Goal: Entertainment & Leisure: Consume media (video, audio)

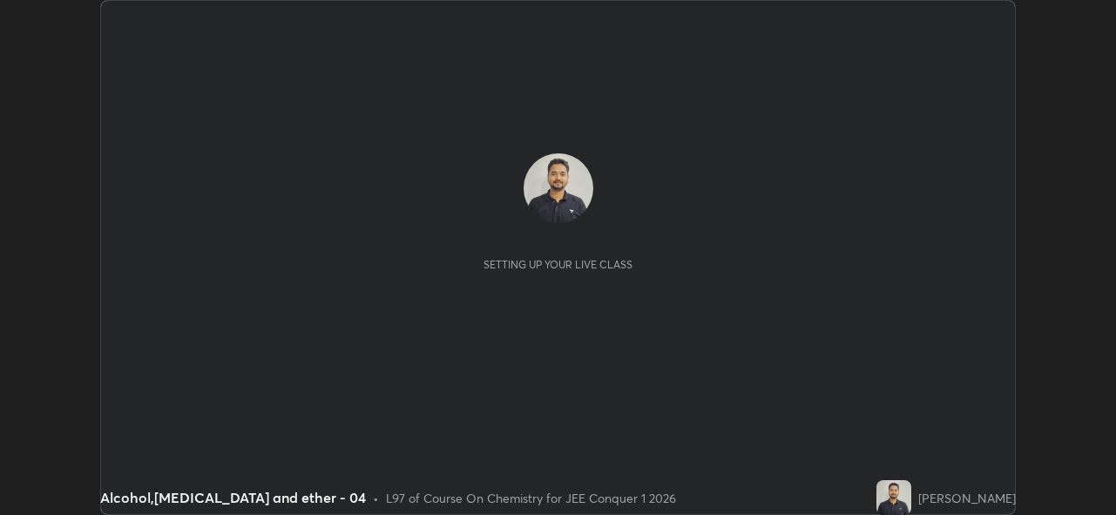
scroll to position [515, 1115]
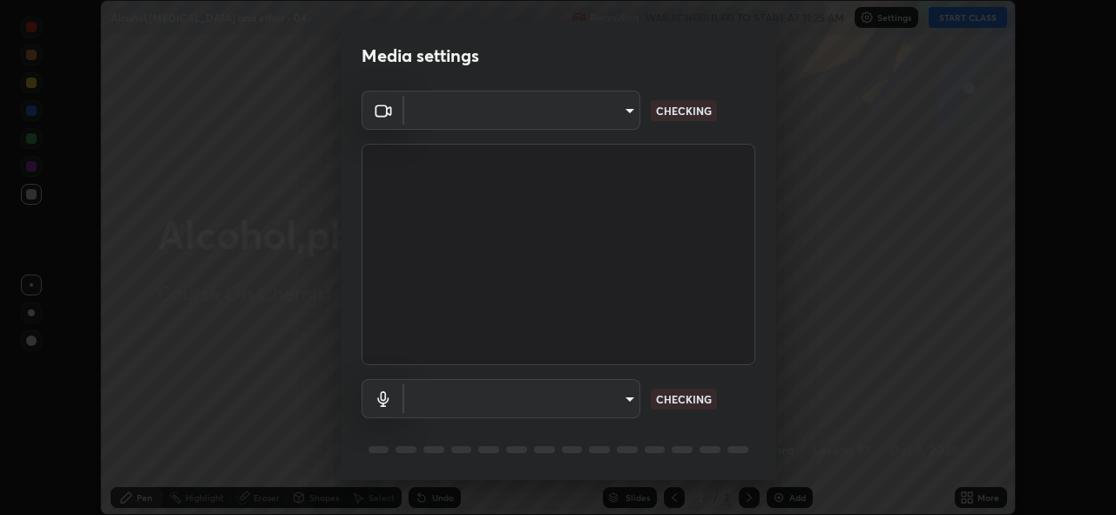
type input "8c17a5d152d90efee16c6d0123f72e1c8e3faabb66c5818a7671abbc9a97bc9a"
click at [620, 393] on body "Erase all Alcohol,[MEDICAL_DATA] and ether - 04 Recording WAS SCHEDULED TO STAR…" at bounding box center [558, 257] width 1116 height 515
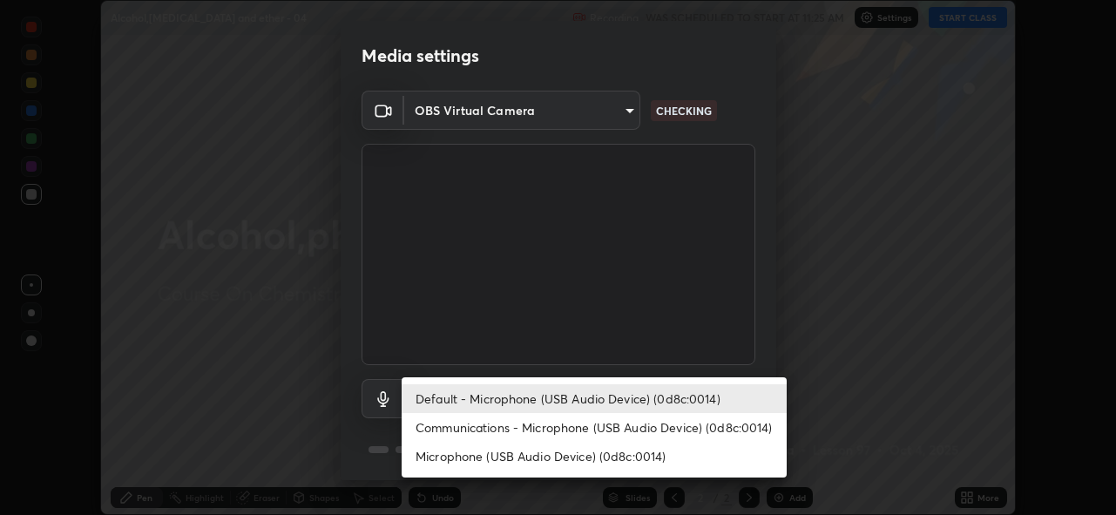
click at [618, 426] on li "Communications - Microphone (USB Audio Device) (0d8c:0014)" at bounding box center [594, 427] width 385 height 29
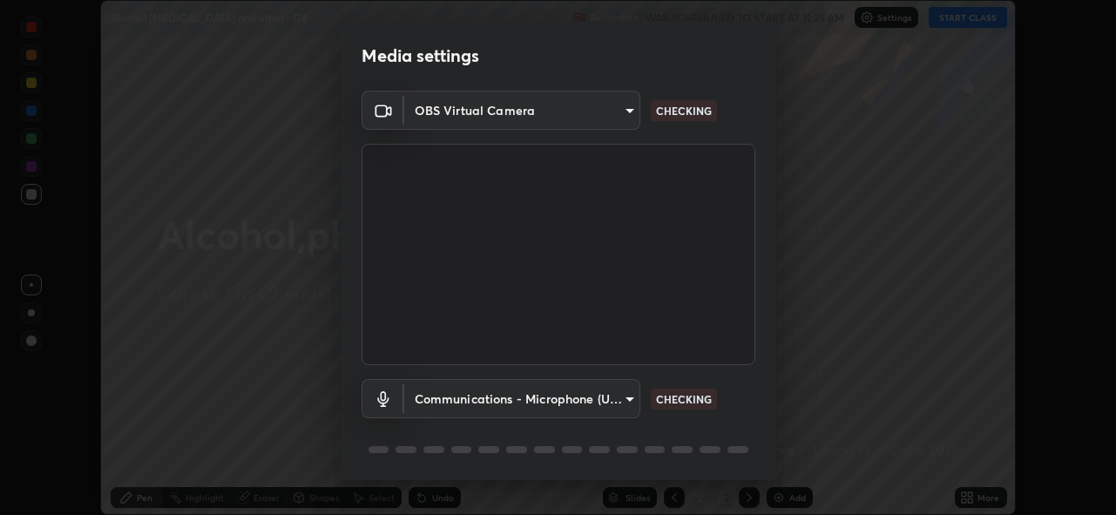
click at [612, 401] on body "Erase all Alcohol,[MEDICAL_DATA] and ether - 04 Recording WAS SCHEDULED TO STAR…" at bounding box center [558, 257] width 1116 height 515
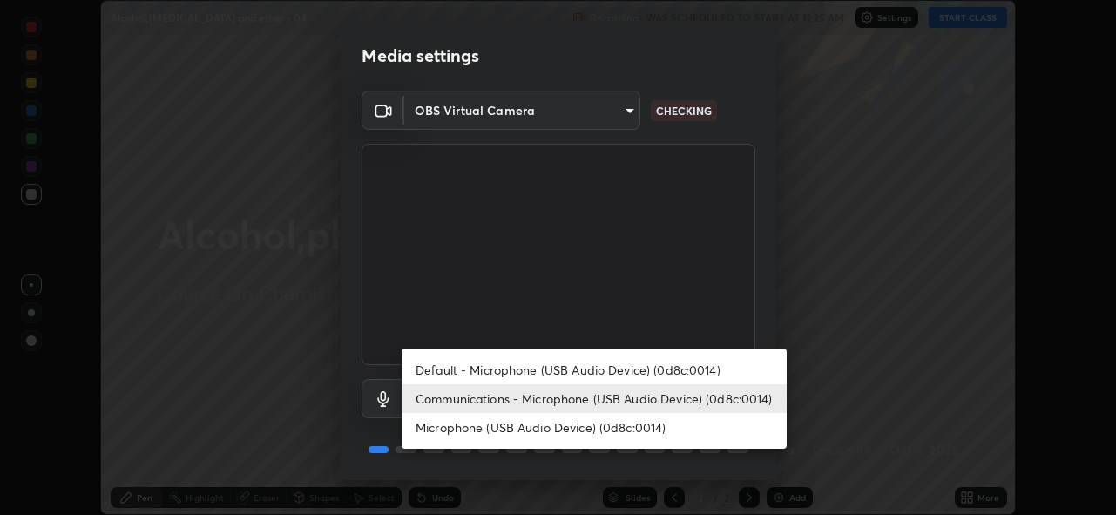
click at [624, 369] on li "Default - Microphone (USB Audio Device) (0d8c:0014)" at bounding box center [594, 370] width 385 height 29
type input "default"
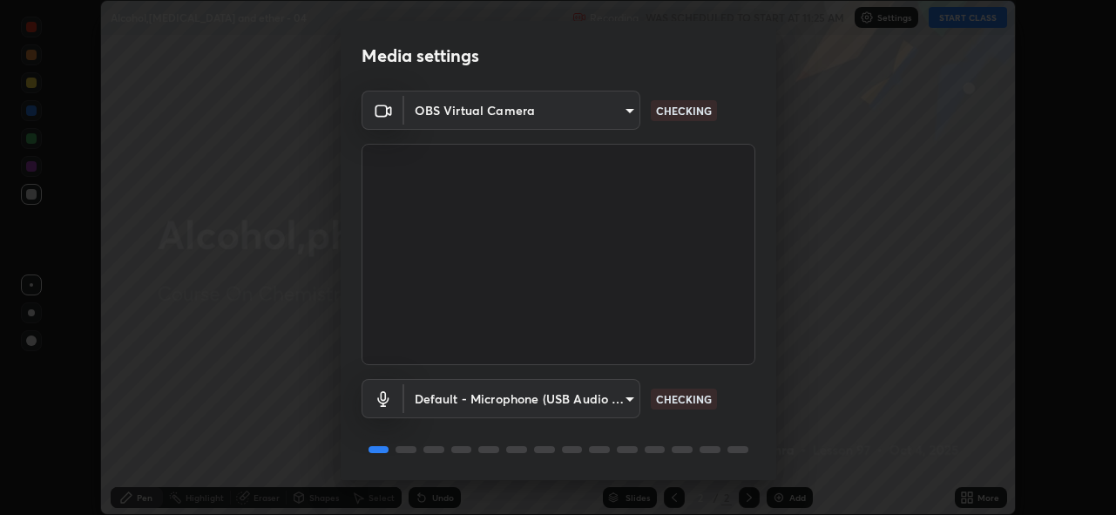
scroll to position [57, 0]
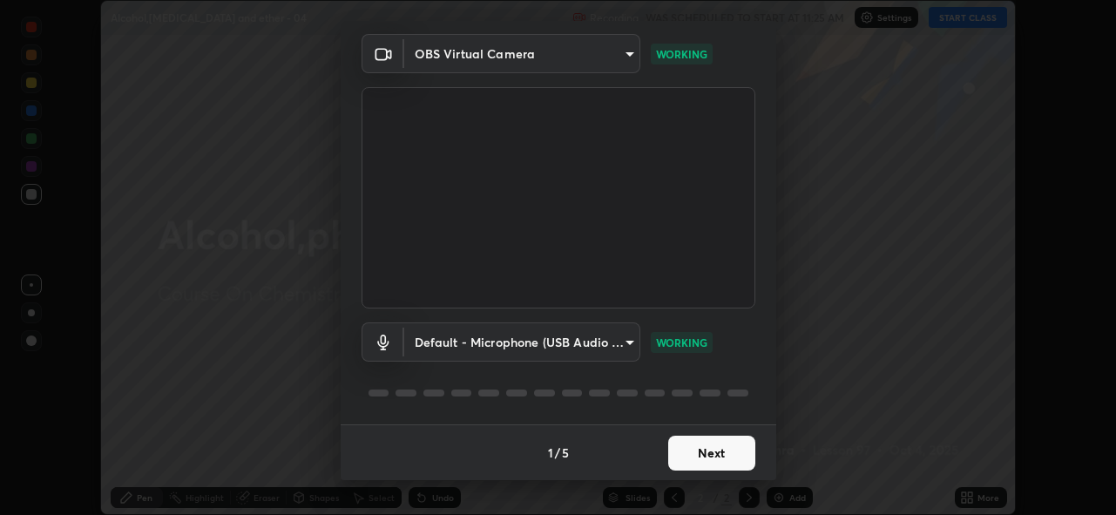
click at [713, 455] on button "Next" at bounding box center [711, 453] width 87 height 35
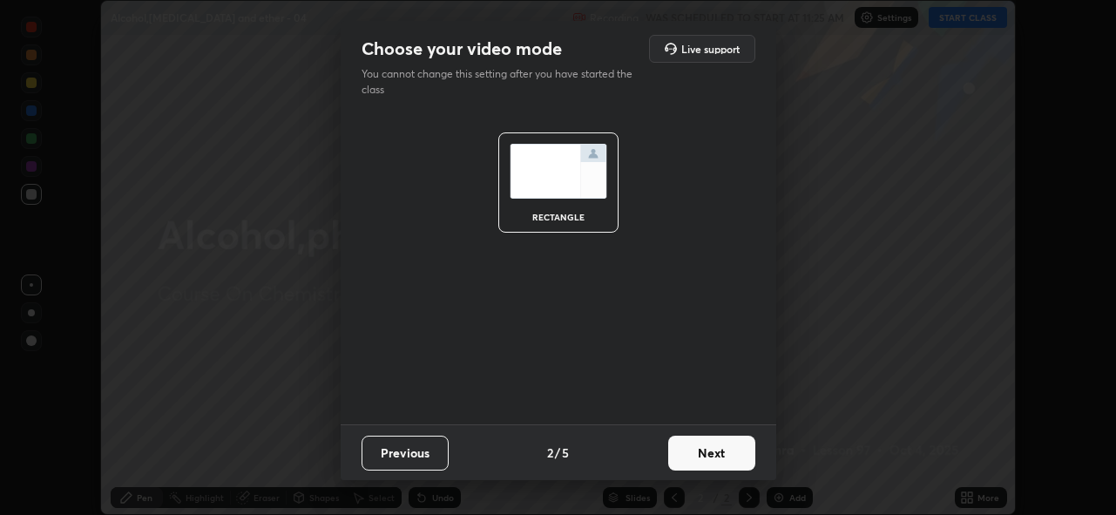
click at [733, 455] on button "Next" at bounding box center [711, 453] width 87 height 35
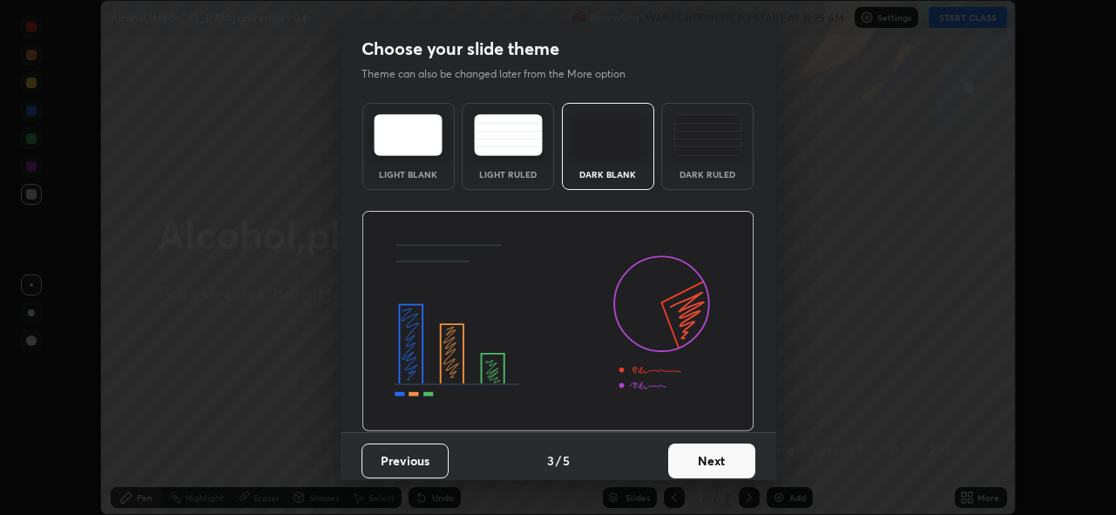
click at [728, 464] on button "Next" at bounding box center [711, 461] width 87 height 35
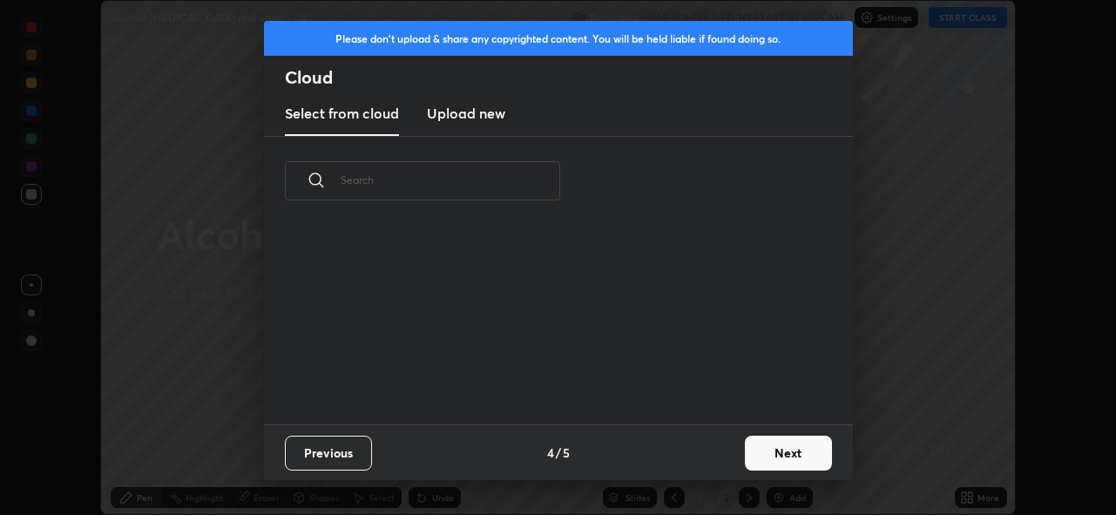
click at [768, 456] on button "Next" at bounding box center [788, 453] width 87 height 35
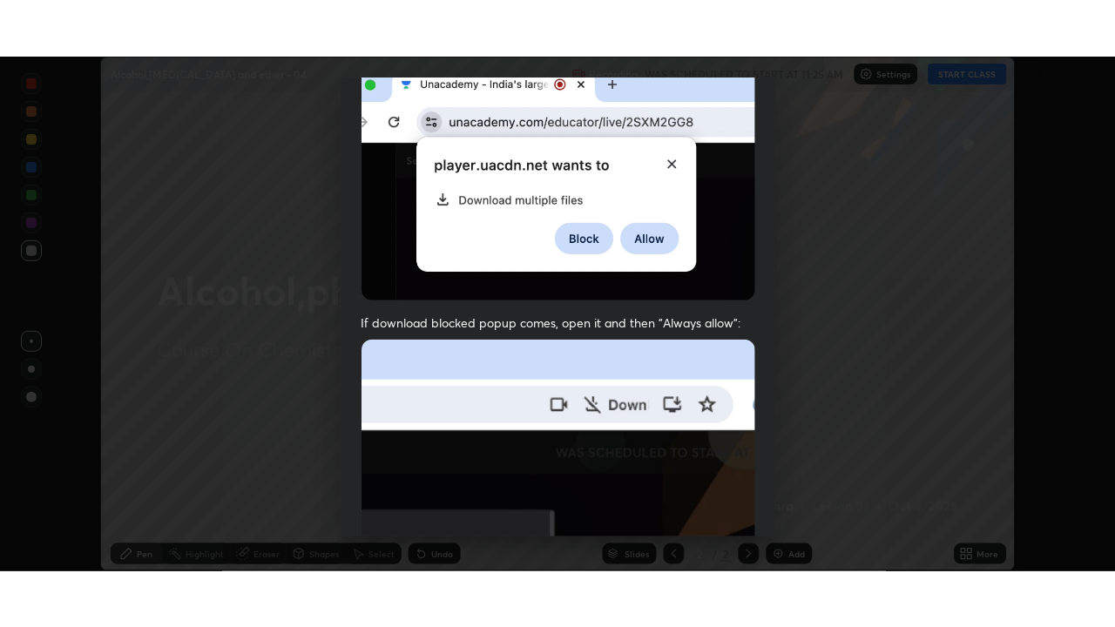
scroll to position [412, 0]
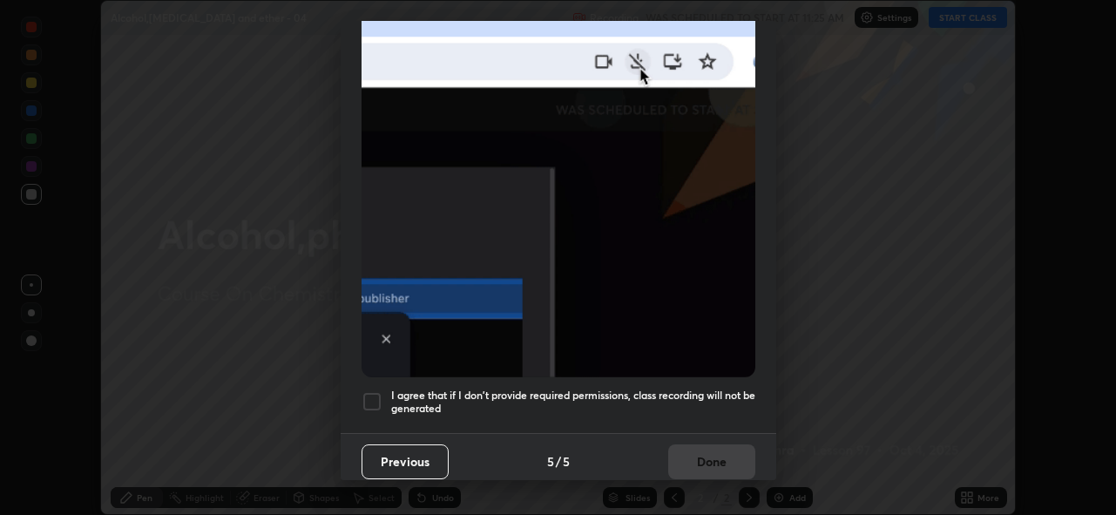
click at [649, 394] on h5 "I agree that if I don't provide required permissions, class recording will not …" at bounding box center [573, 402] width 364 height 27
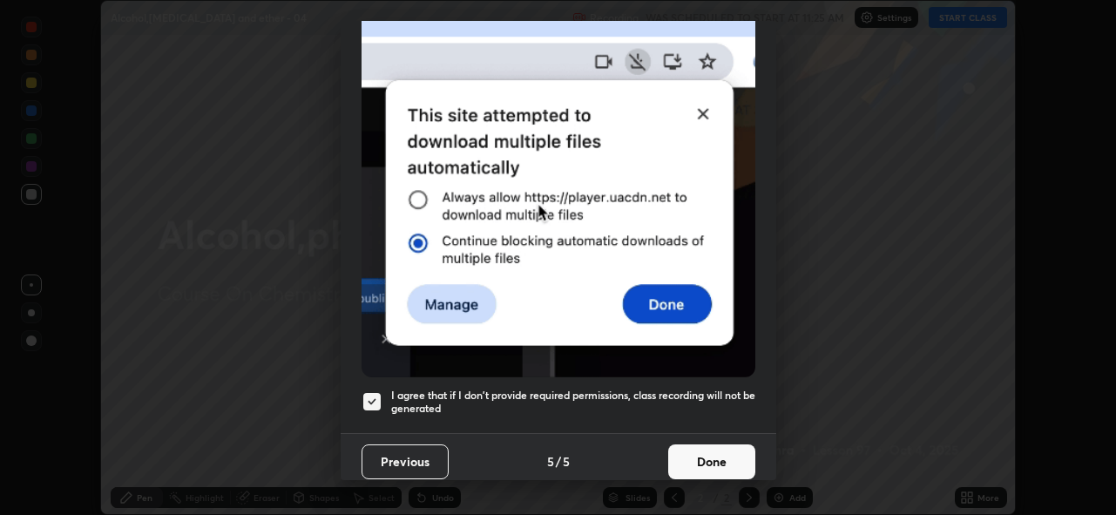
click at [719, 452] on button "Done" at bounding box center [711, 461] width 87 height 35
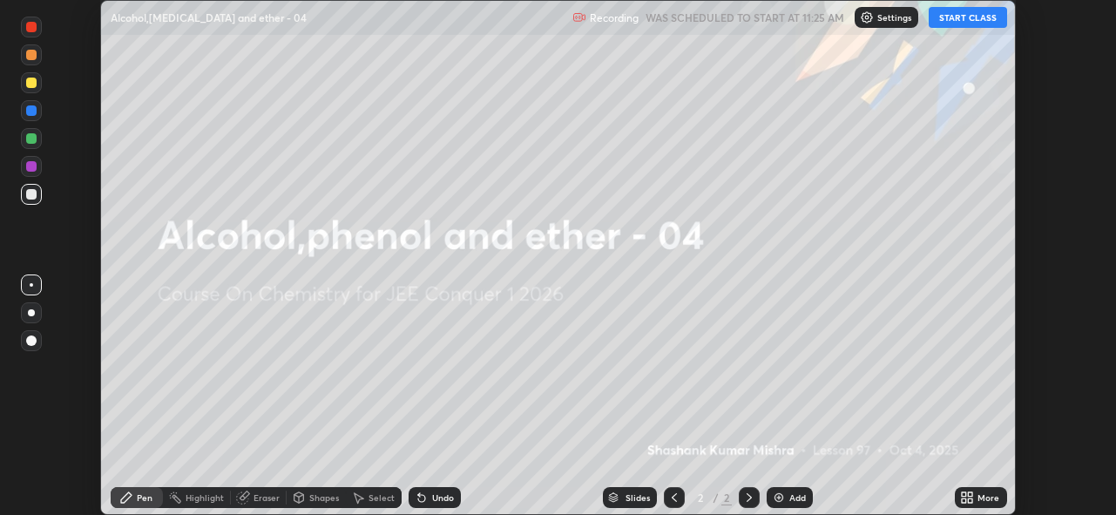
click at [958, 18] on button "START CLASS" at bounding box center [968, 17] width 78 height 21
click at [965, 494] on icon at bounding box center [964, 494] width 4 height 4
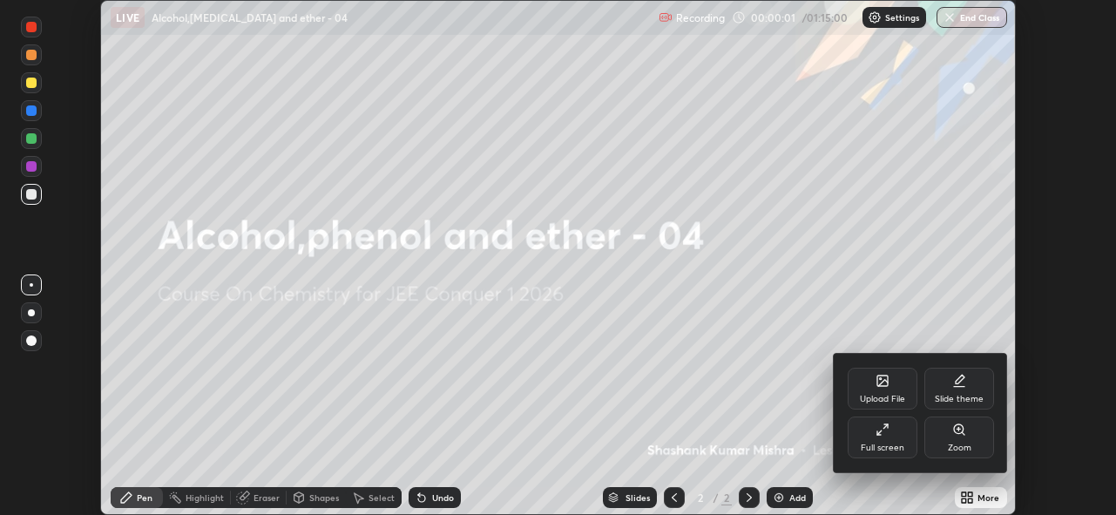
click at [900, 435] on div "Full screen" at bounding box center [883, 438] width 70 height 42
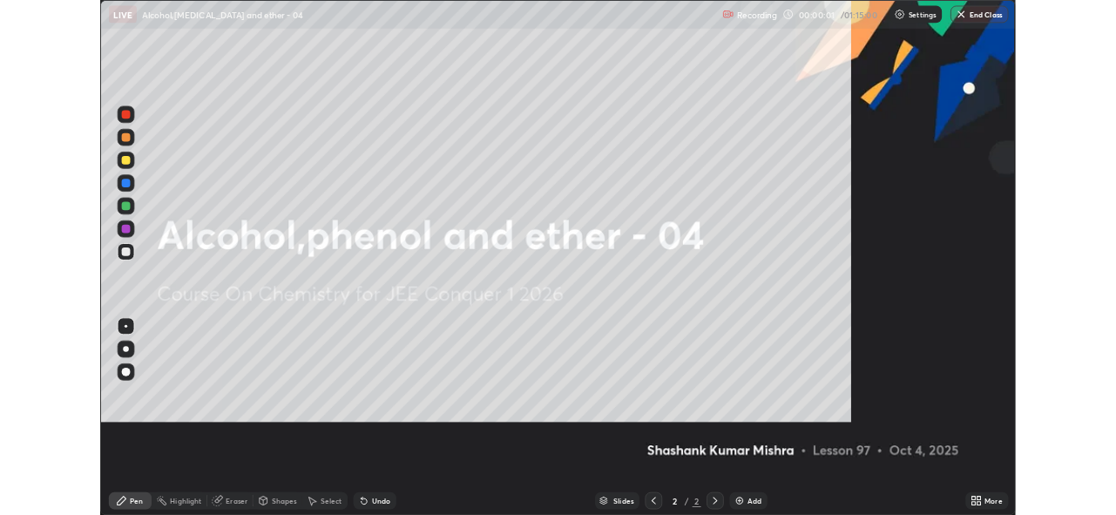
scroll to position [627, 1115]
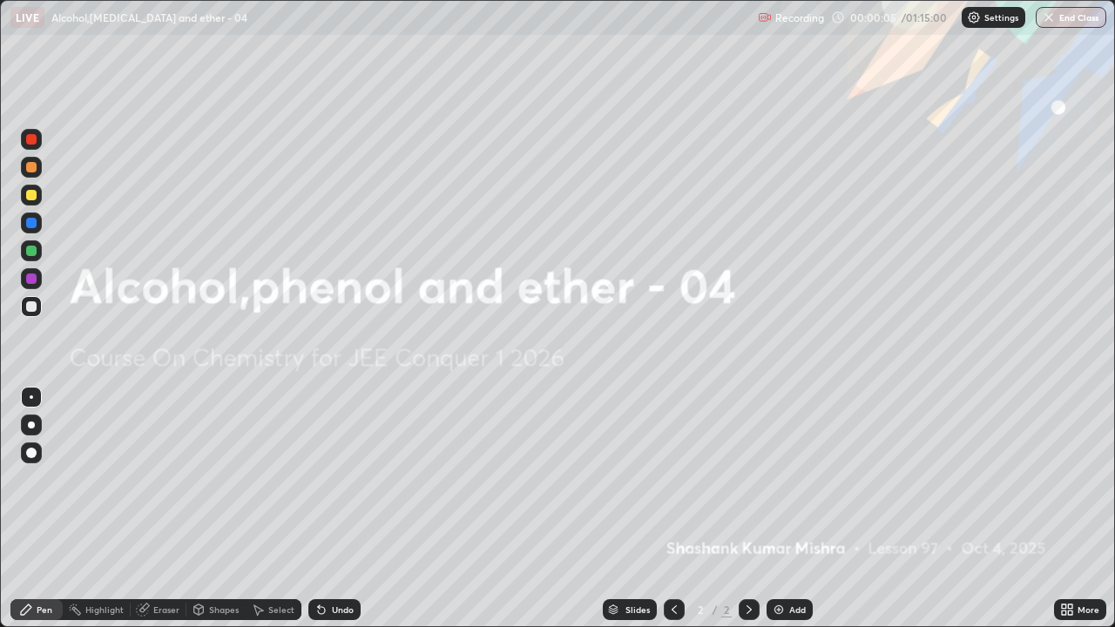
click at [265, 514] on div "Select" at bounding box center [274, 609] width 56 height 21
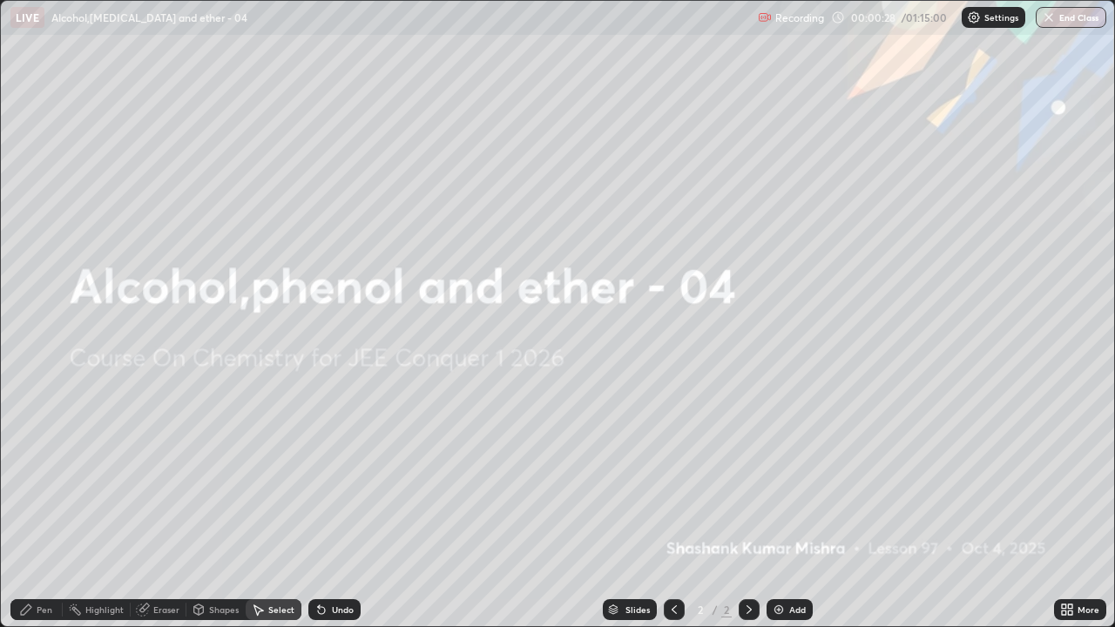
click at [209, 514] on div "Shapes" at bounding box center [224, 610] width 30 height 9
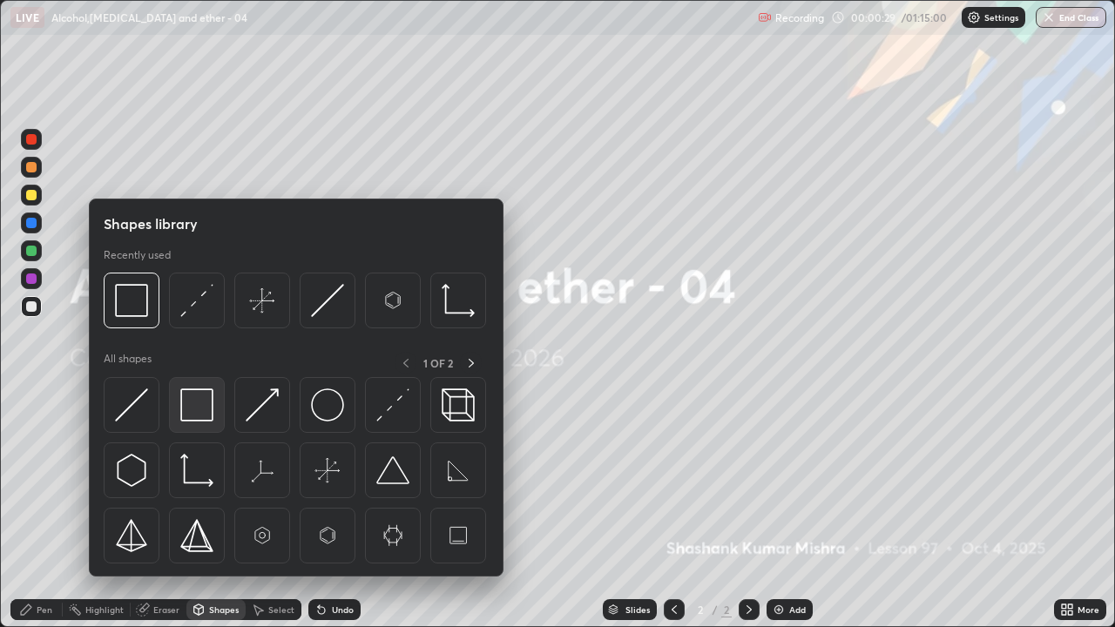
click at [198, 415] on img at bounding box center [196, 405] width 33 height 33
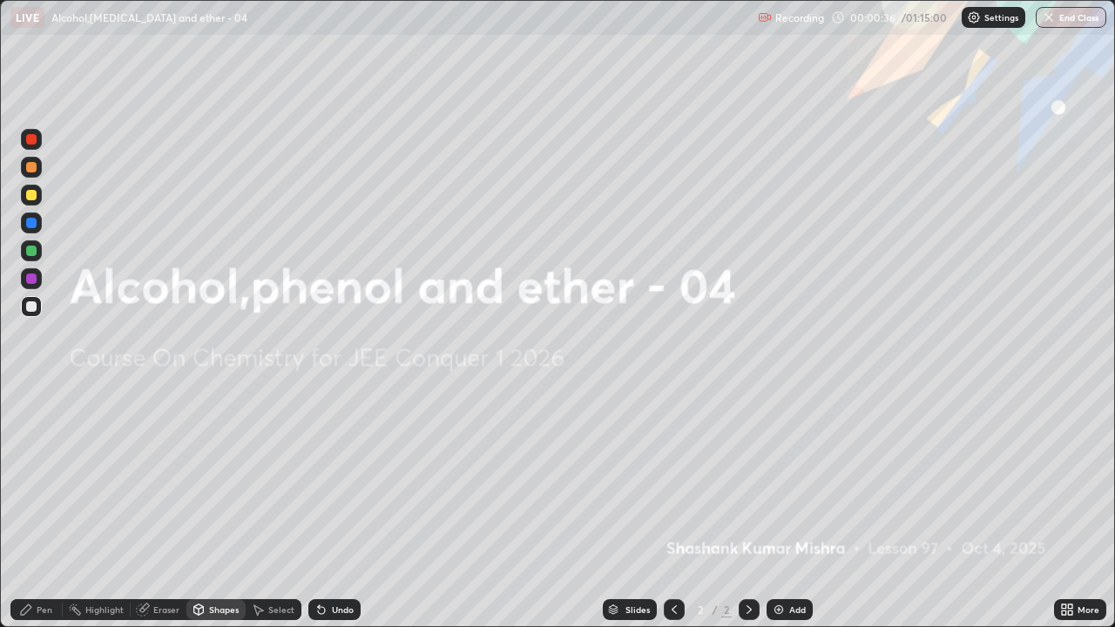
click at [44, 514] on div "Pen" at bounding box center [45, 610] width 16 height 9
click at [33, 450] on div at bounding box center [31, 453] width 10 height 10
click at [33, 310] on div at bounding box center [31, 306] width 10 height 10
click at [31, 313] on div at bounding box center [31, 306] width 21 height 21
click at [31, 397] on div at bounding box center [31, 397] width 3 height 3
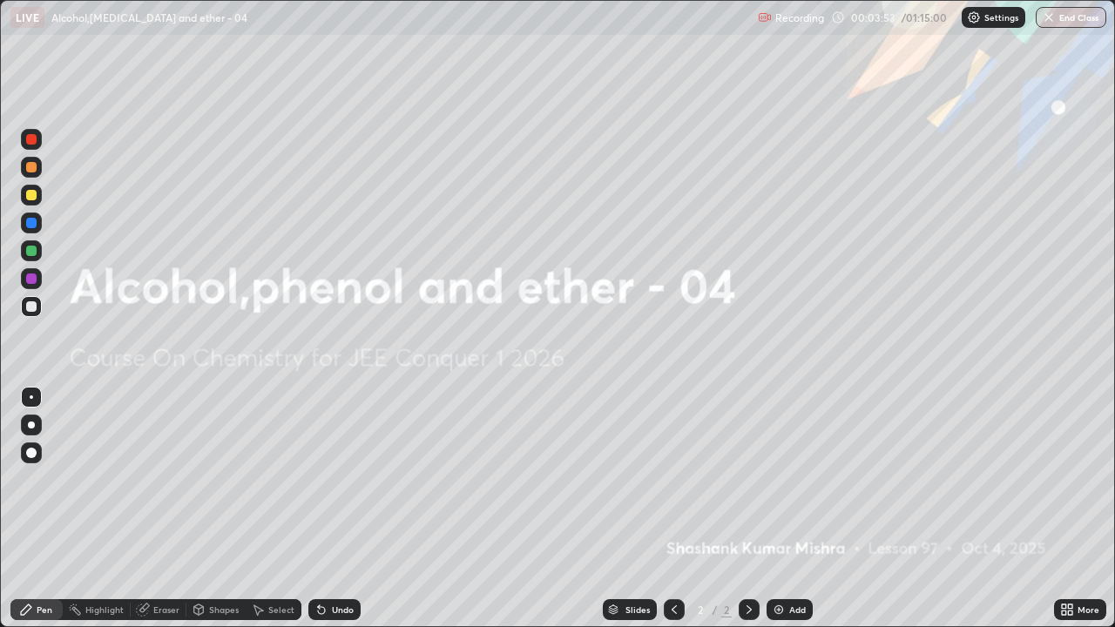
click at [772, 514] on img at bounding box center [779, 610] width 14 height 14
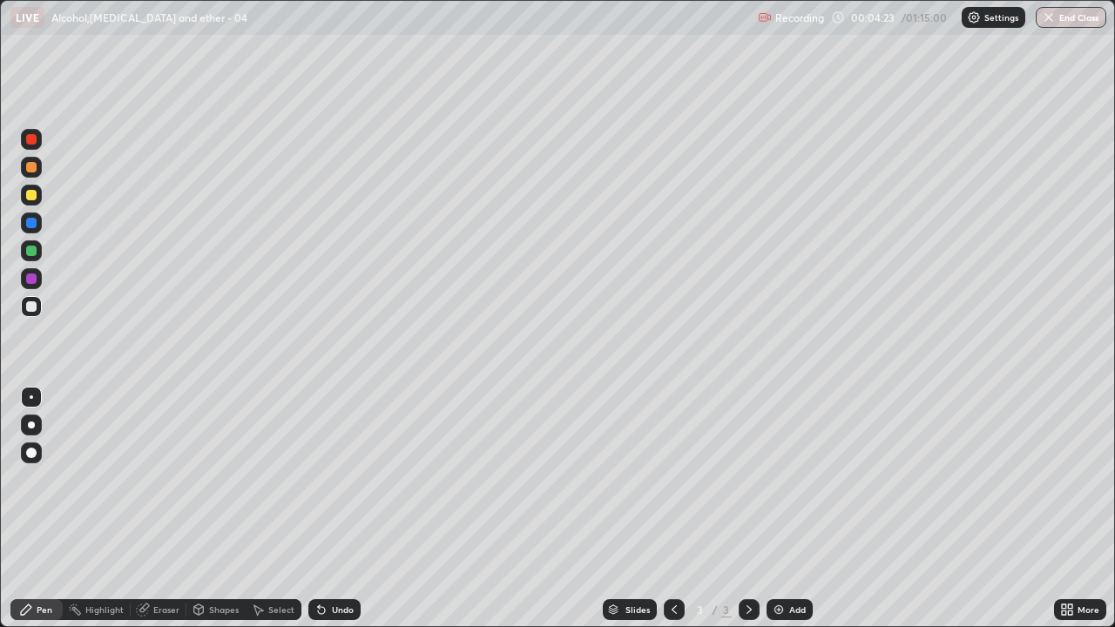
click at [339, 514] on div "Undo" at bounding box center [343, 610] width 22 height 9
click at [336, 514] on div "Undo" at bounding box center [343, 610] width 22 height 9
click at [337, 514] on div "Undo" at bounding box center [343, 610] width 22 height 9
click at [277, 514] on div "Select" at bounding box center [281, 610] width 26 height 9
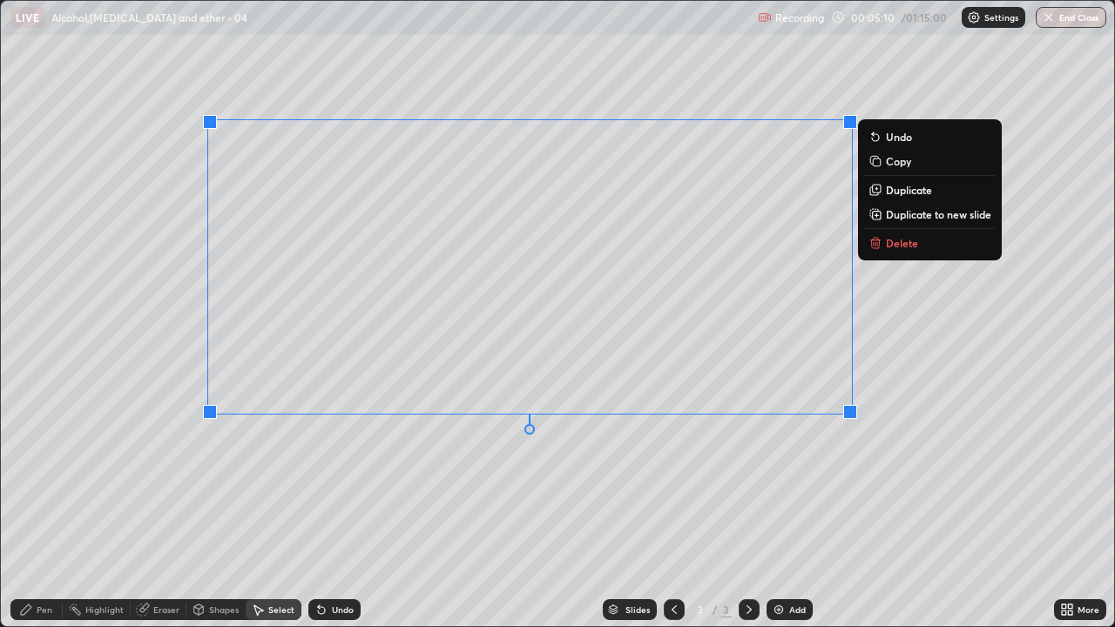
click at [902, 242] on p "Delete" at bounding box center [902, 243] width 32 height 14
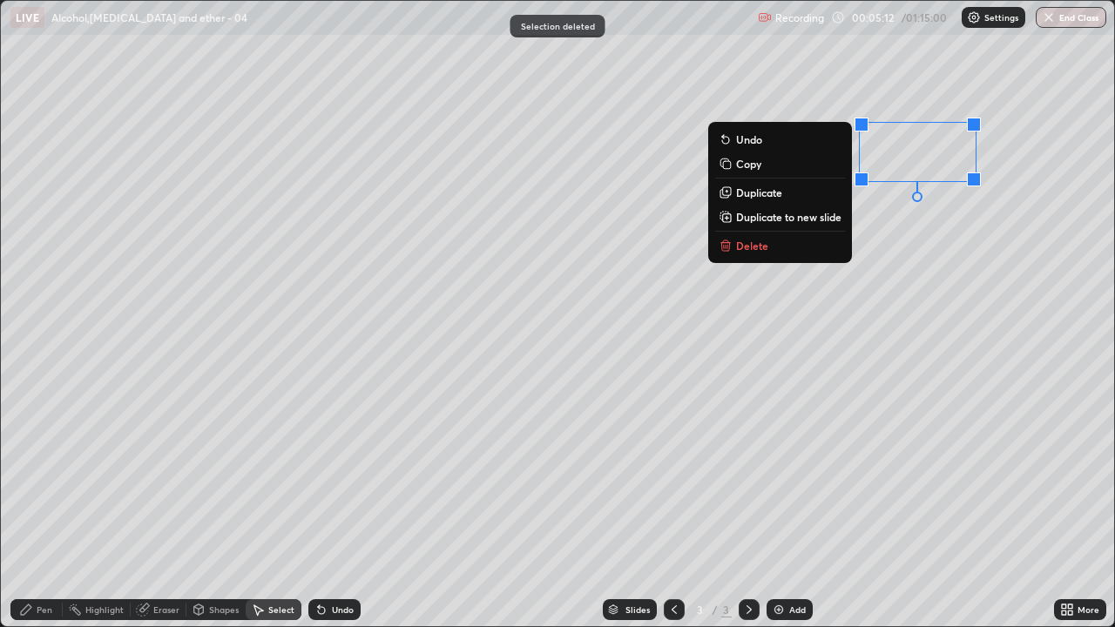
click at [754, 254] on button "Delete" at bounding box center [780, 245] width 130 height 21
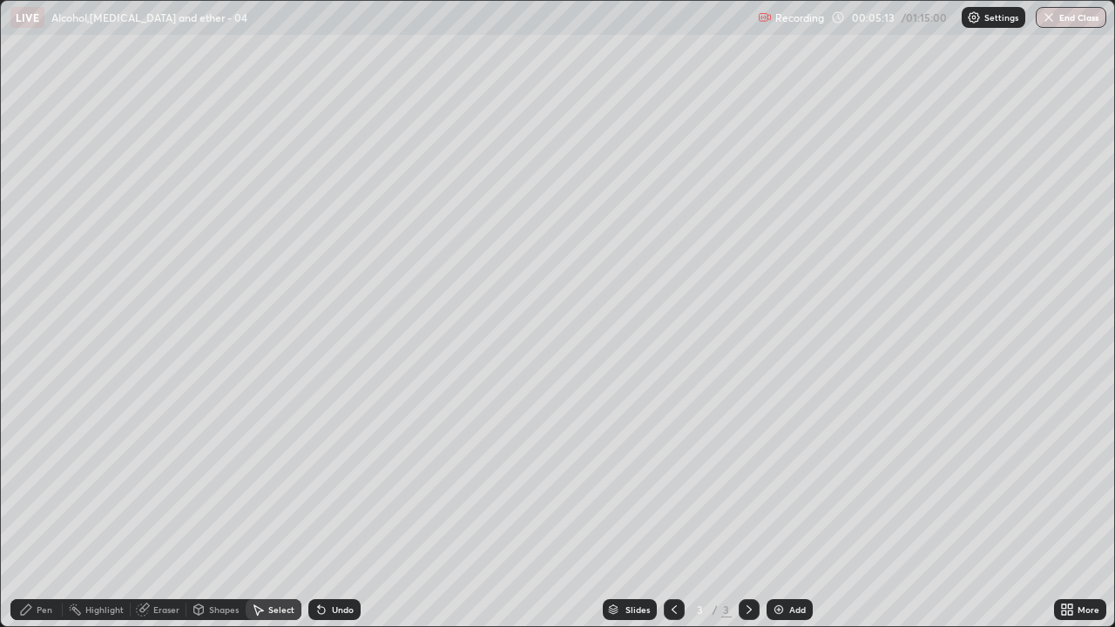
click at [35, 514] on div "Pen" at bounding box center [36, 609] width 52 height 21
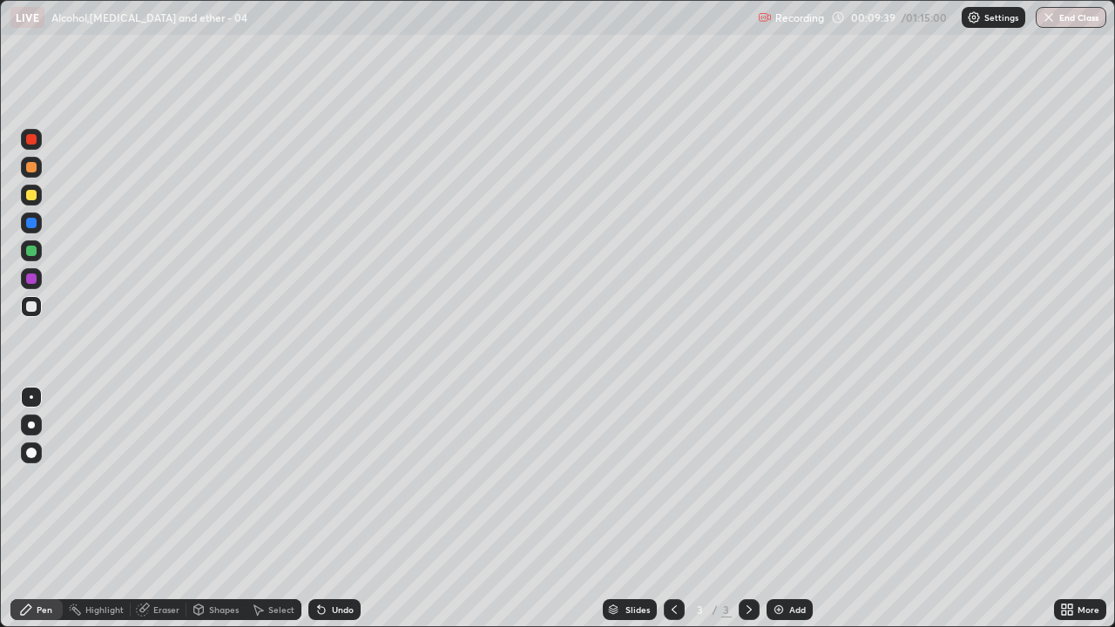
click at [782, 514] on img at bounding box center [779, 610] width 14 height 14
click at [336, 514] on div "Undo" at bounding box center [343, 610] width 22 height 9
click at [332, 514] on div "Undo" at bounding box center [343, 610] width 22 height 9
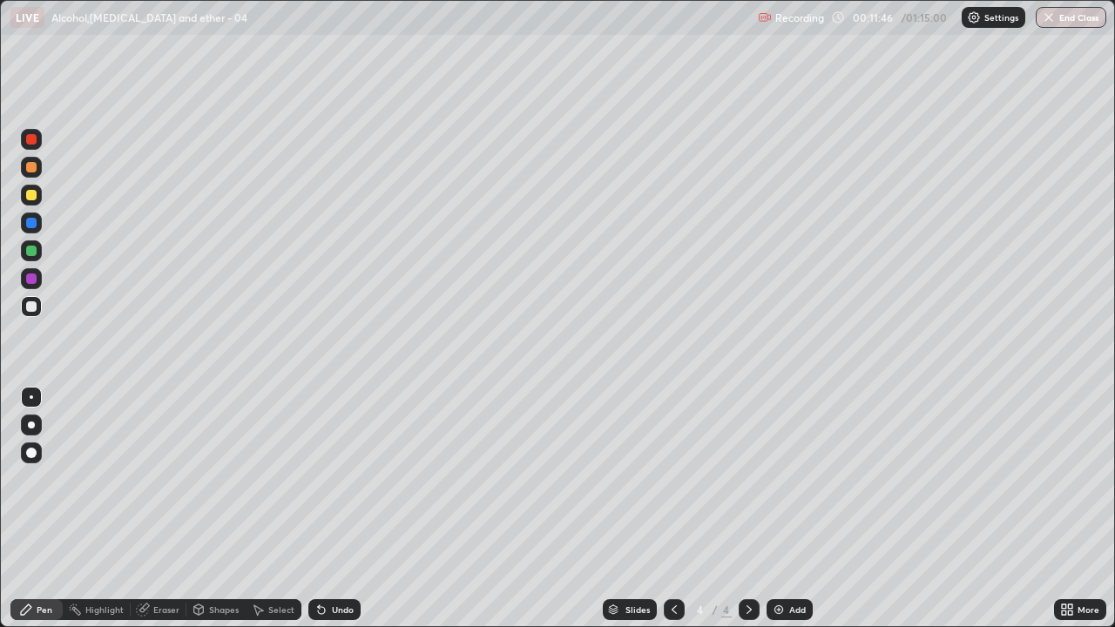
click at [774, 514] on img at bounding box center [779, 610] width 14 height 14
click at [342, 514] on div "Undo" at bounding box center [334, 609] width 52 height 21
click at [674, 514] on icon at bounding box center [674, 610] width 14 height 14
click at [753, 514] on div at bounding box center [749, 609] width 21 height 21
click at [673, 514] on icon at bounding box center [674, 610] width 14 height 14
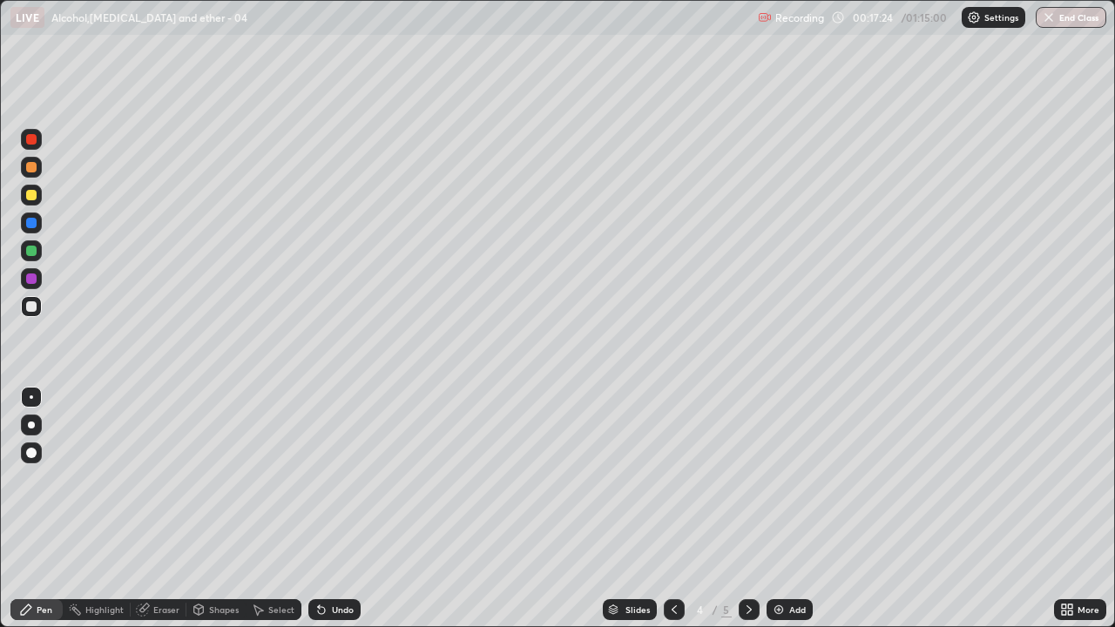
click at [748, 514] on icon at bounding box center [749, 610] width 5 height 9
click at [30, 247] on div at bounding box center [31, 251] width 10 height 10
click at [35, 308] on div at bounding box center [31, 306] width 10 height 10
click at [778, 514] on img at bounding box center [779, 610] width 14 height 14
click at [279, 514] on div "Select" at bounding box center [281, 610] width 26 height 9
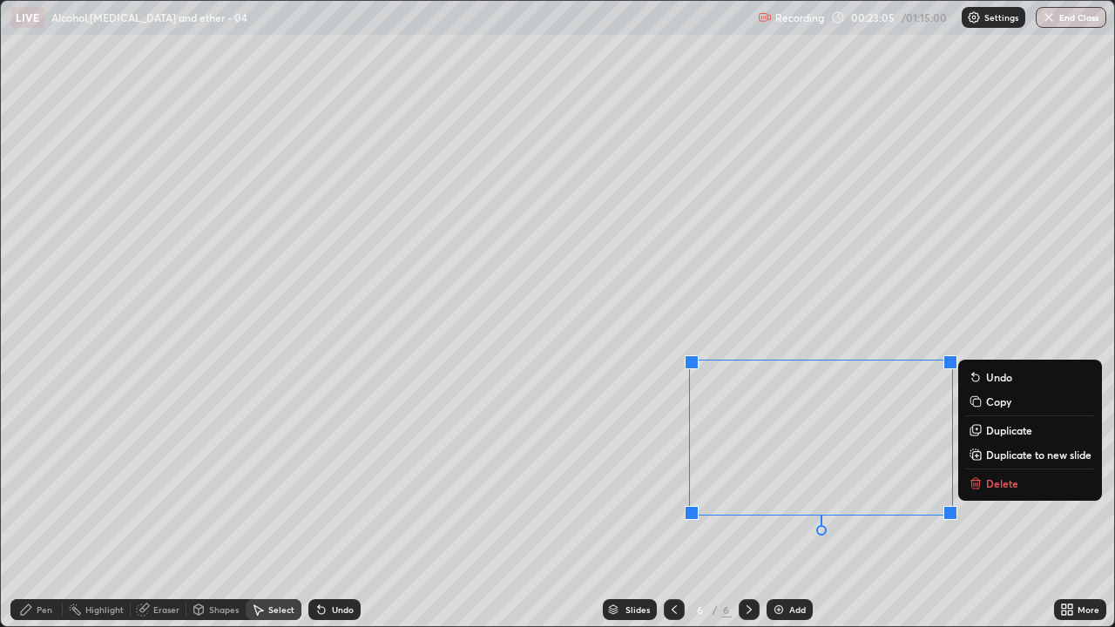
click at [1004, 484] on p "Delete" at bounding box center [1002, 484] width 32 height 14
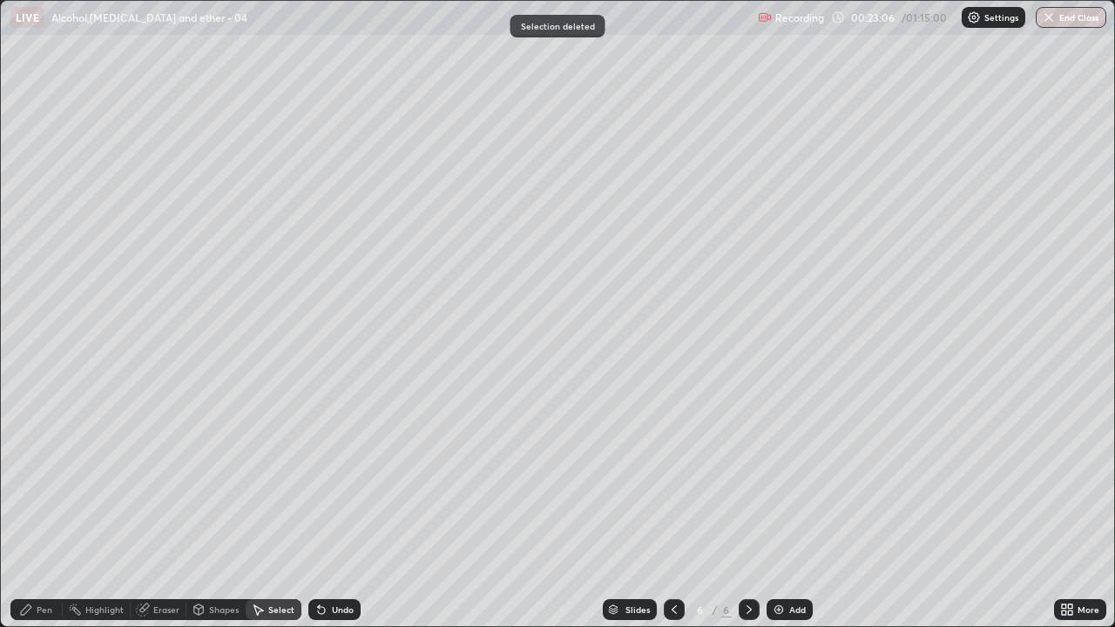
click at [29, 514] on icon at bounding box center [26, 610] width 14 height 14
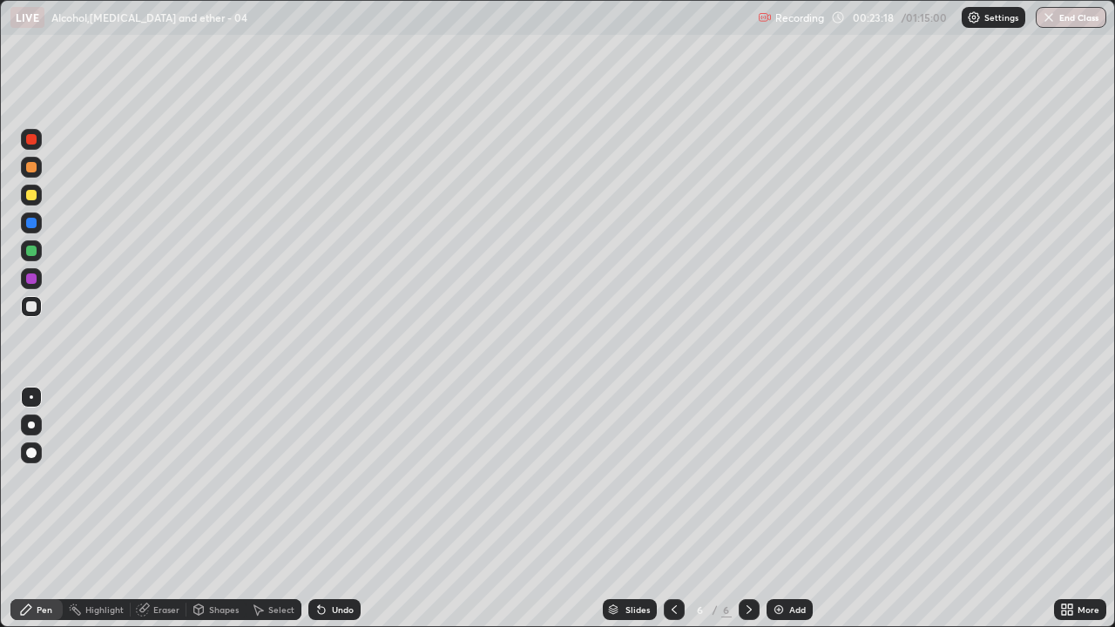
click at [335, 514] on div "Undo" at bounding box center [343, 610] width 22 height 9
click at [774, 514] on img at bounding box center [779, 610] width 14 height 14
click at [672, 514] on icon at bounding box center [674, 610] width 14 height 14
click at [747, 514] on icon at bounding box center [749, 610] width 14 height 14
click at [33, 172] on div at bounding box center [31, 167] width 10 height 10
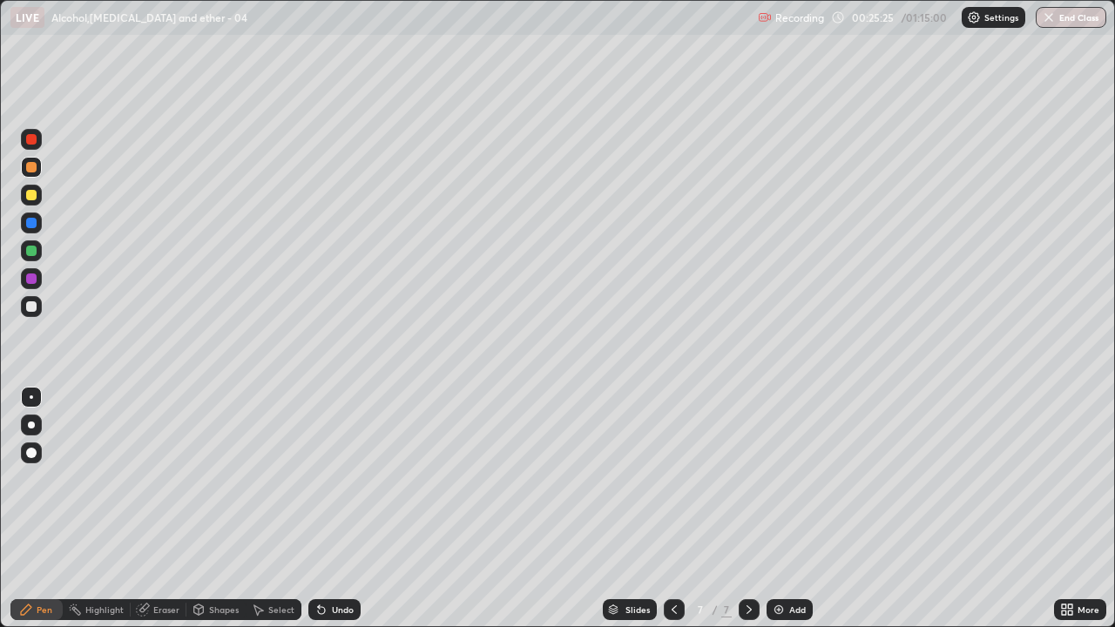
click at [39, 306] on div at bounding box center [31, 306] width 21 height 21
click at [335, 514] on div "Undo" at bounding box center [334, 609] width 52 height 21
click at [777, 514] on img at bounding box center [779, 610] width 14 height 14
click at [338, 514] on div "Undo" at bounding box center [334, 609] width 52 height 21
click at [332, 514] on div "Undo" at bounding box center [334, 609] width 52 height 21
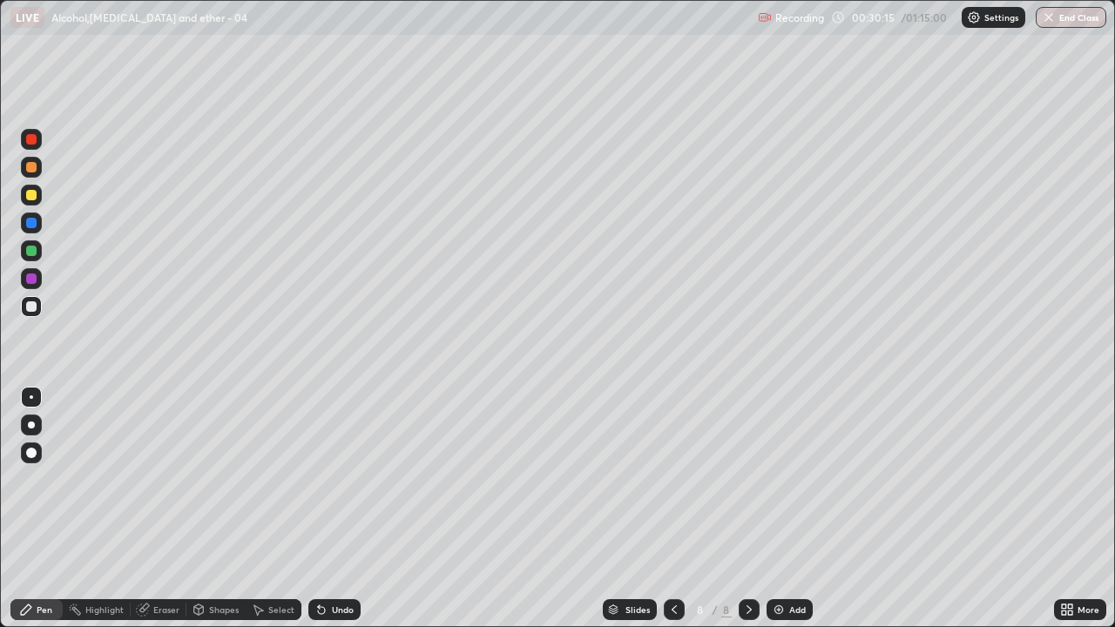
click at [342, 514] on div "Undo" at bounding box center [343, 610] width 22 height 9
click at [271, 514] on div "Select" at bounding box center [281, 610] width 26 height 9
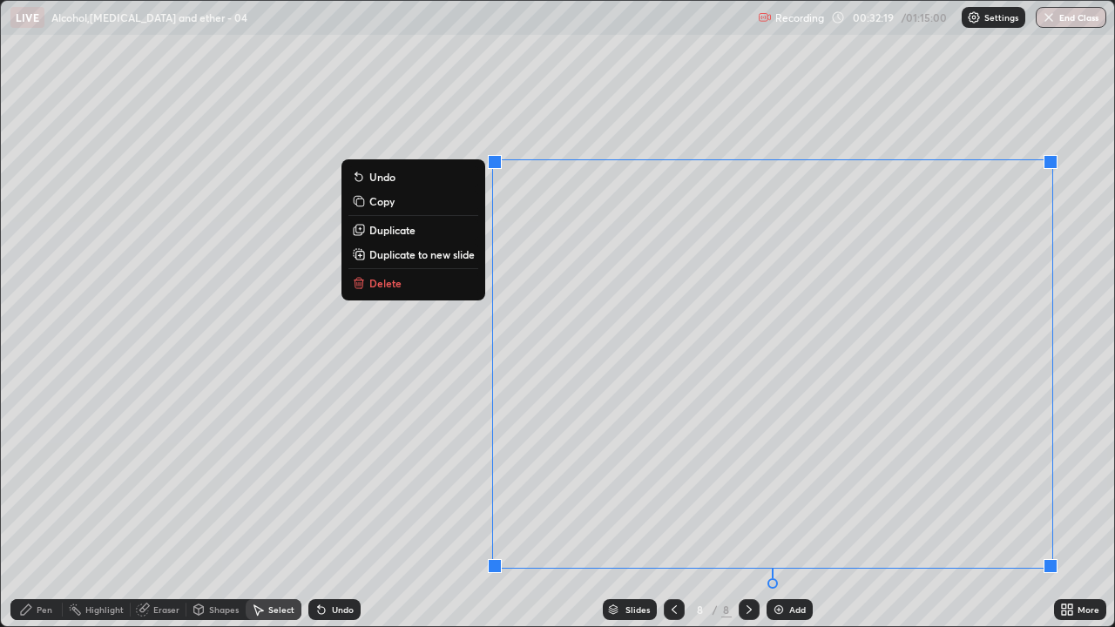
click at [369, 287] on p "Delete" at bounding box center [385, 283] width 32 height 14
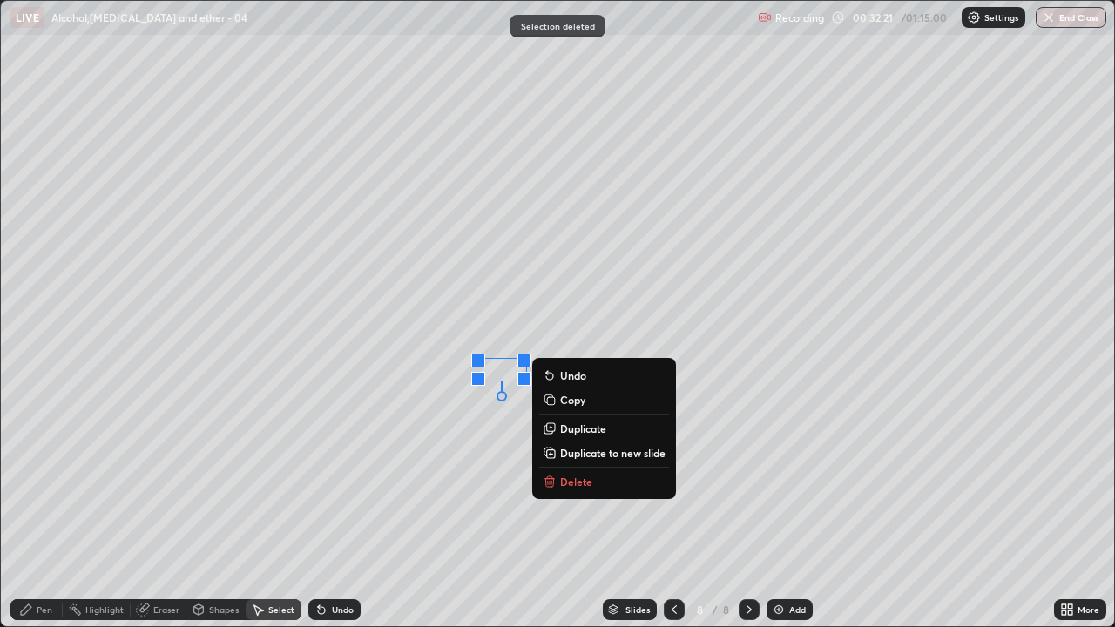
click at [566, 473] on button "Delete" at bounding box center [604, 481] width 130 height 21
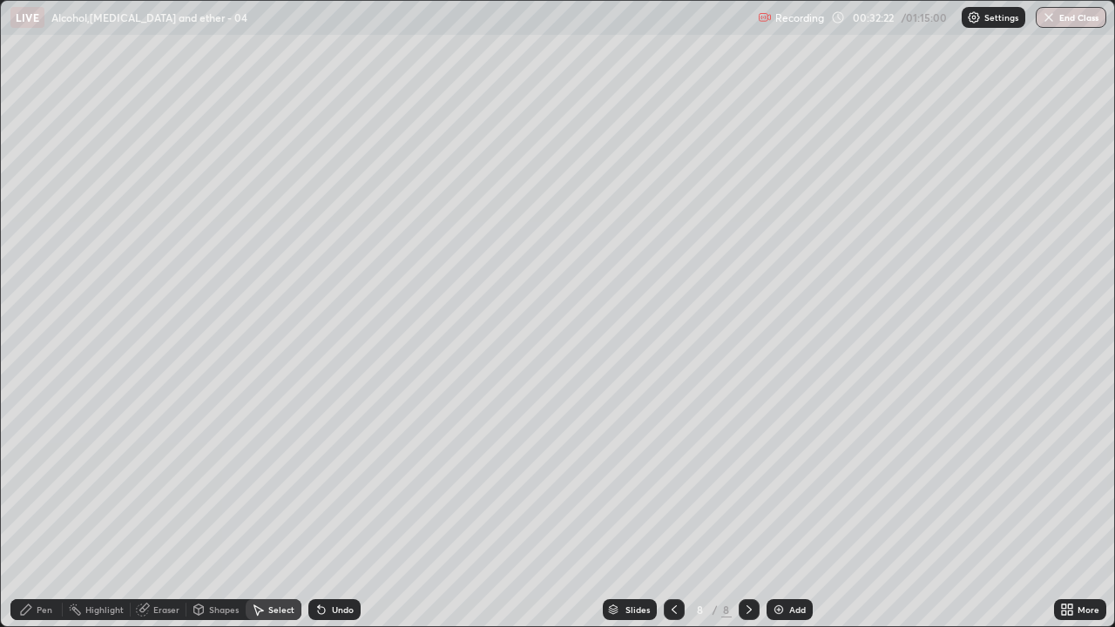
click at [30, 514] on icon at bounding box center [26, 610] width 14 height 14
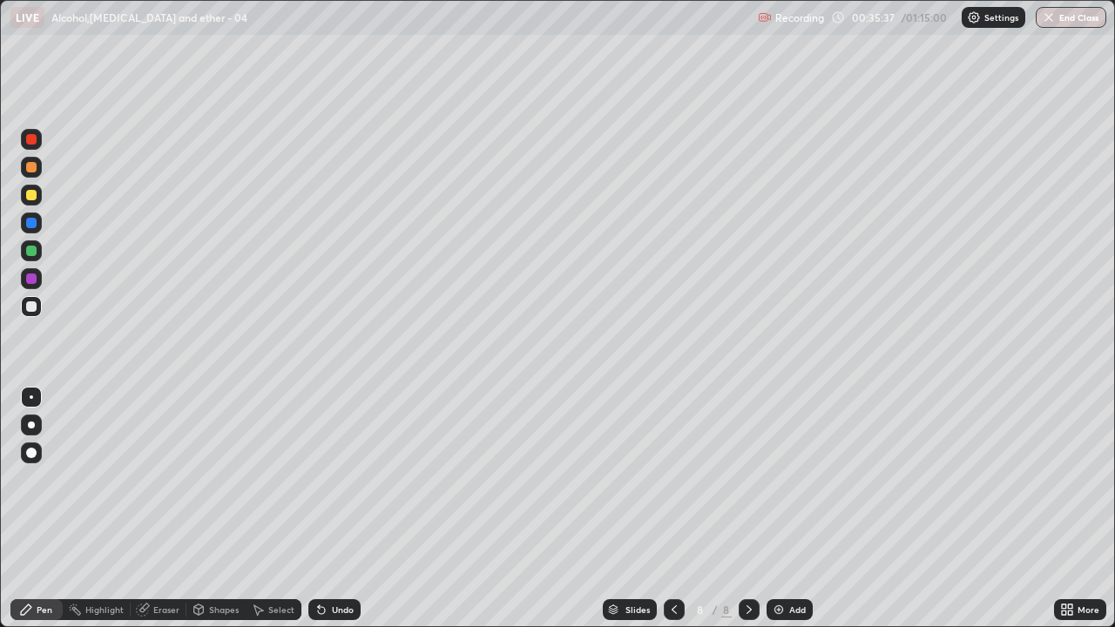
click at [32, 281] on div at bounding box center [31, 279] width 10 height 10
click at [40, 310] on div at bounding box center [31, 306] width 21 height 21
click at [332, 514] on div "Undo" at bounding box center [343, 610] width 22 height 9
click at [284, 514] on div "Select" at bounding box center [281, 610] width 26 height 9
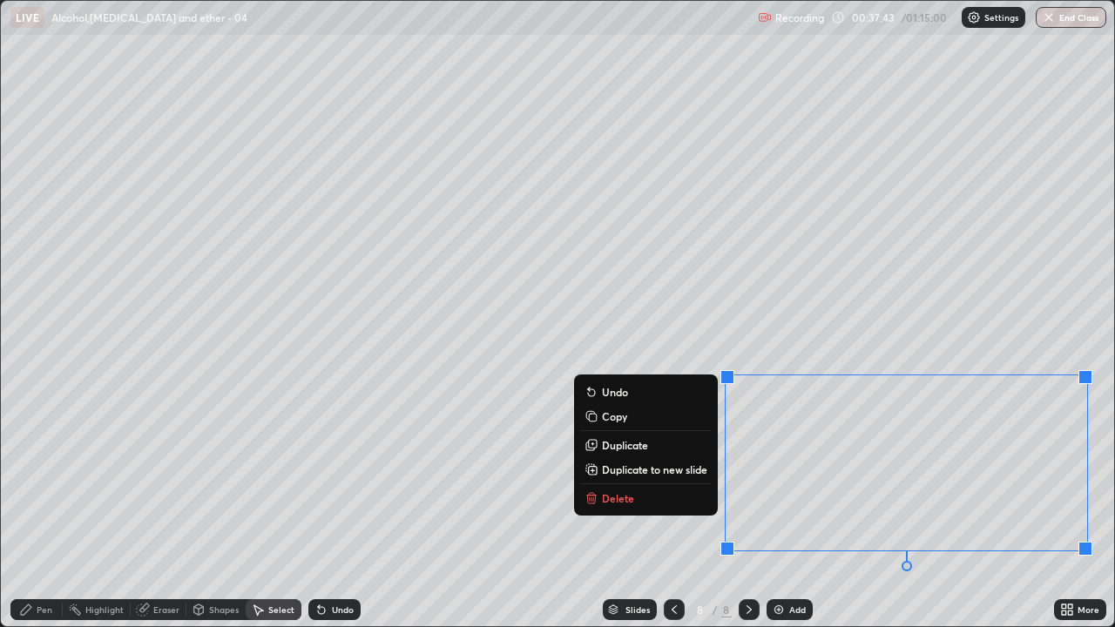
click at [617, 495] on p "Delete" at bounding box center [618, 498] width 32 height 14
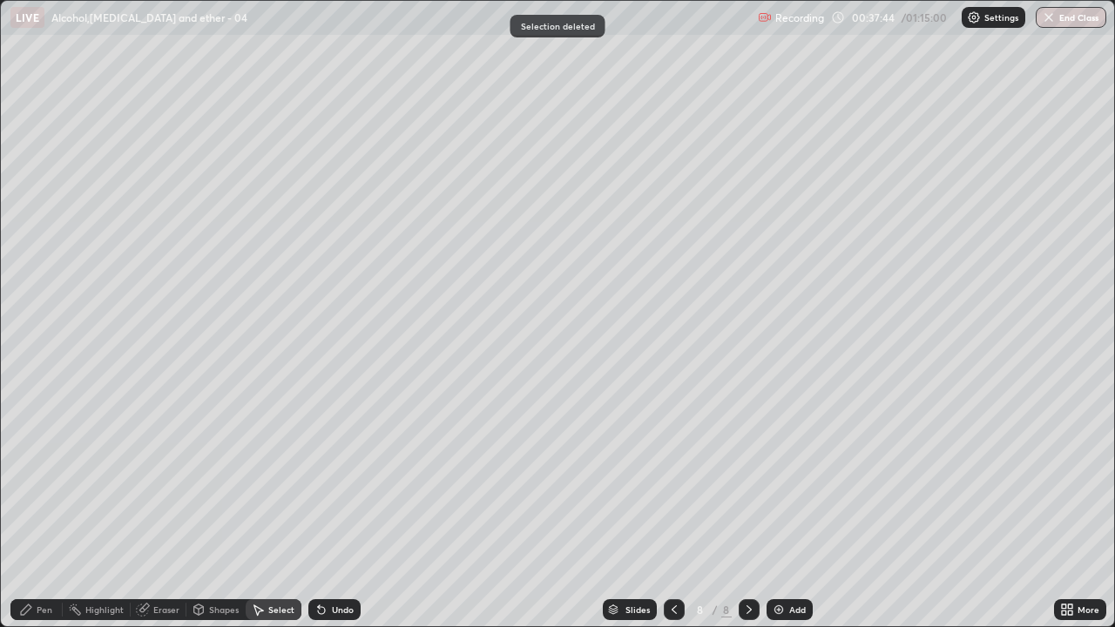
click at [48, 514] on div "Pen" at bounding box center [45, 610] width 16 height 9
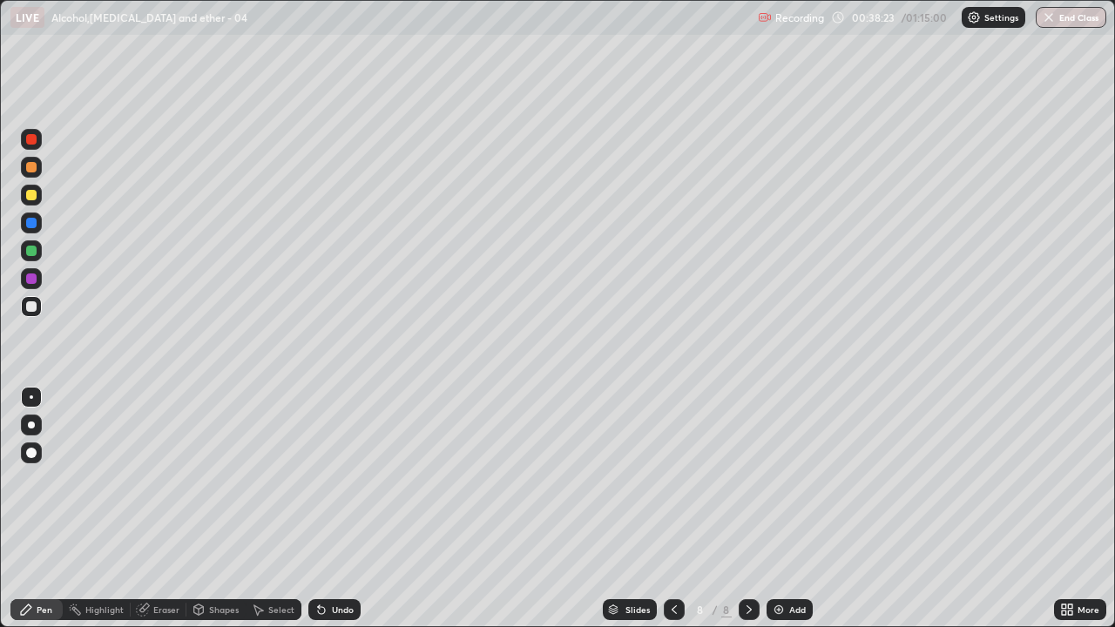
click at [775, 514] on img at bounding box center [779, 610] width 14 height 14
click at [329, 514] on div "Undo" at bounding box center [334, 609] width 52 height 21
click at [39, 254] on div at bounding box center [31, 250] width 21 height 21
click at [36, 313] on div at bounding box center [31, 306] width 21 height 21
click at [338, 514] on div "Undo" at bounding box center [343, 610] width 22 height 9
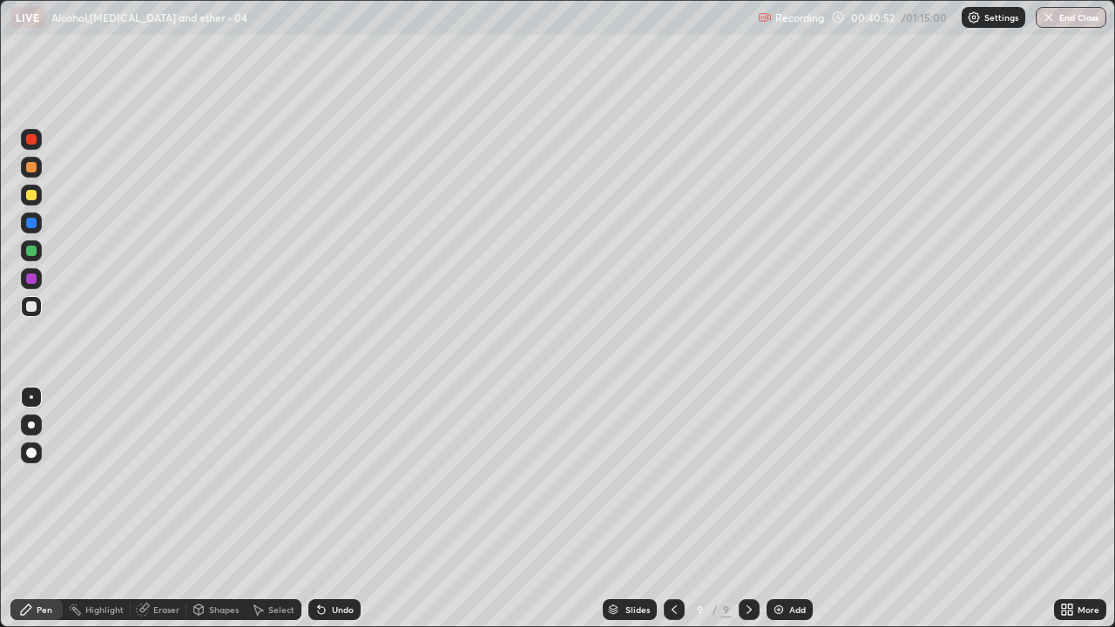
click at [332, 514] on div "Undo" at bounding box center [343, 610] width 22 height 9
click at [772, 514] on img at bounding box center [779, 610] width 14 height 14
click at [342, 514] on div "Undo" at bounding box center [343, 610] width 22 height 9
click at [336, 514] on div "Undo" at bounding box center [334, 609] width 52 height 21
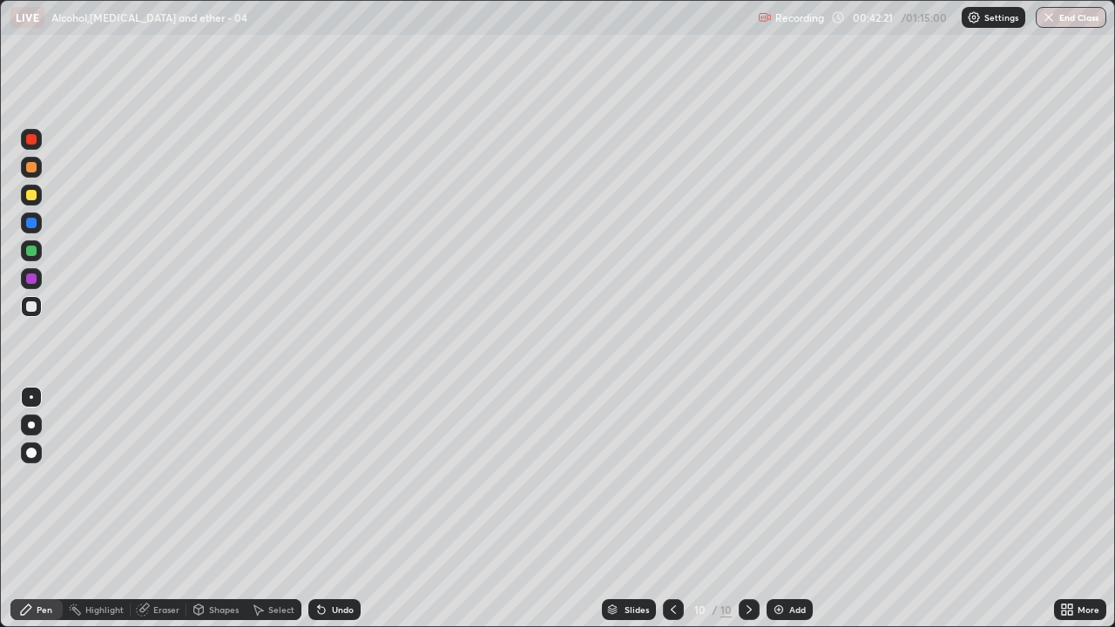
click at [329, 514] on div "Undo" at bounding box center [334, 609] width 52 height 21
click at [335, 514] on div "Undo" at bounding box center [343, 610] width 22 height 9
click at [345, 514] on div "Undo" at bounding box center [343, 610] width 22 height 9
click at [342, 514] on div "Undo" at bounding box center [343, 610] width 22 height 9
click at [319, 514] on icon at bounding box center [321, 610] width 7 height 7
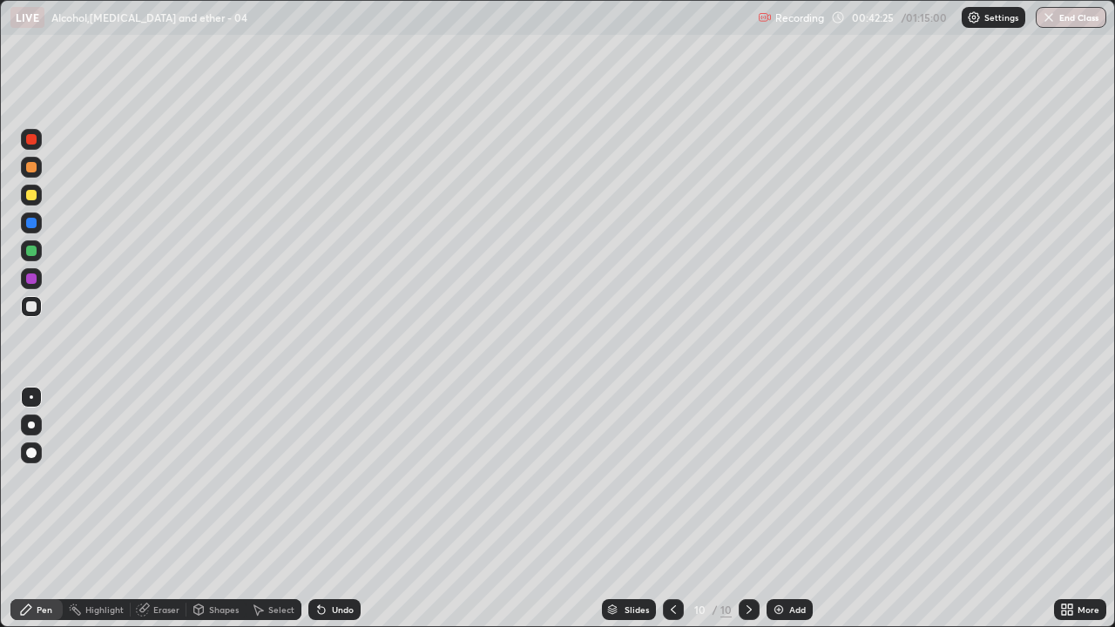
click at [327, 514] on div "Undo" at bounding box center [334, 609] width 52 height 21
click at [159, 514] on div "Eraser" at bounding box center [166, 610] width 26 height 9
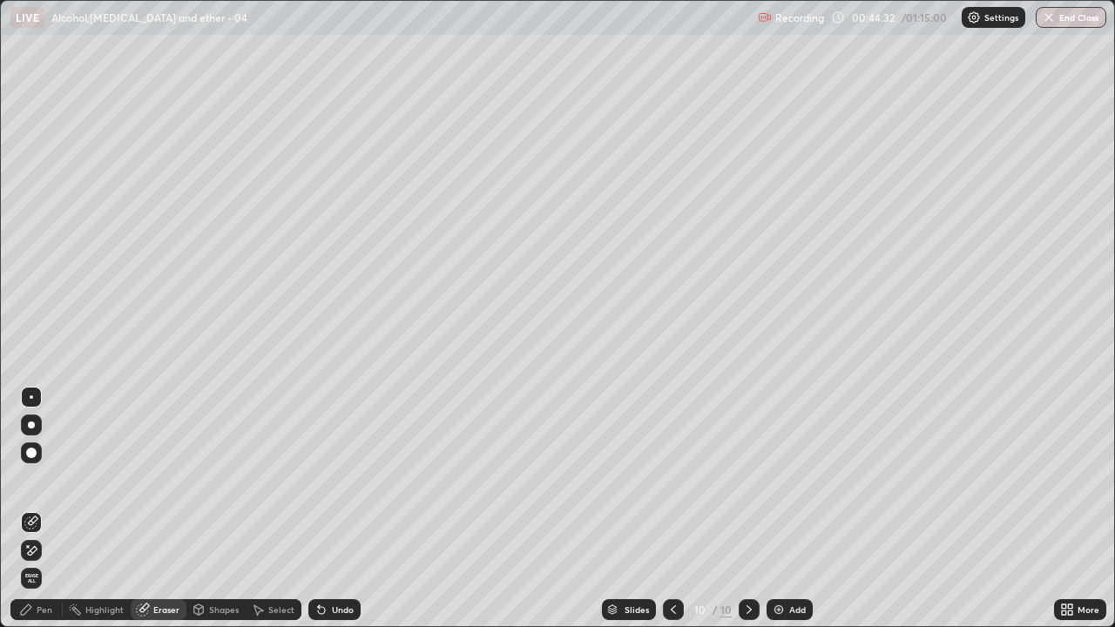
click at [44, 514] on div "Pen" at bounding box center [45, 610] width 16 height 9
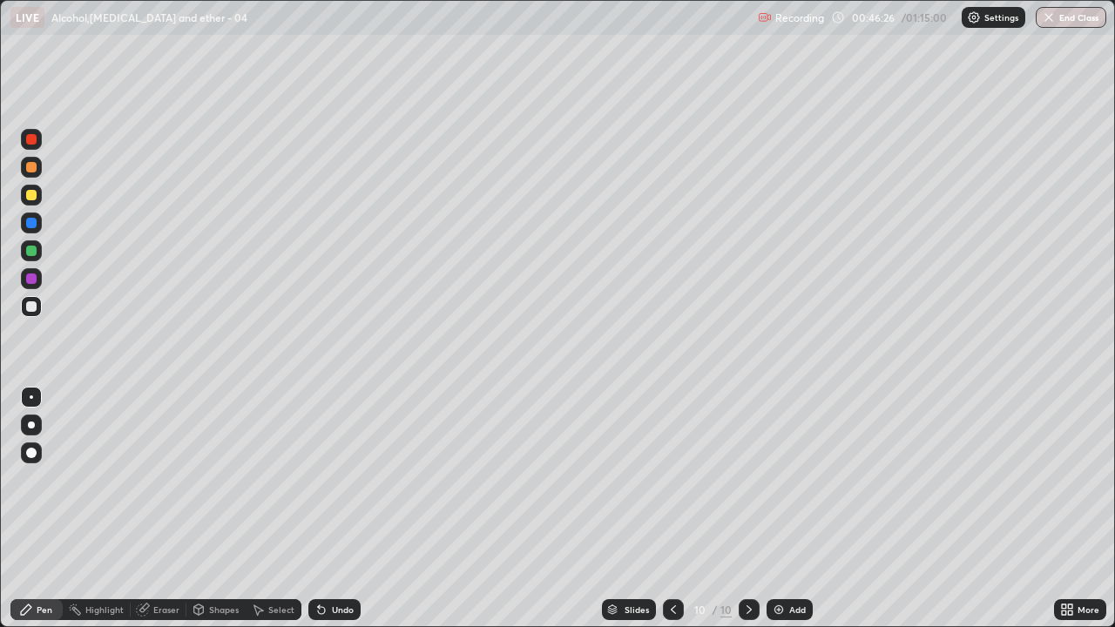
click at [779, 514] on img at bounding box center [779, 610] width 14 height 14
click at [272, 514] on div "Select" at bounding box center [274, 609] width 56 height 21
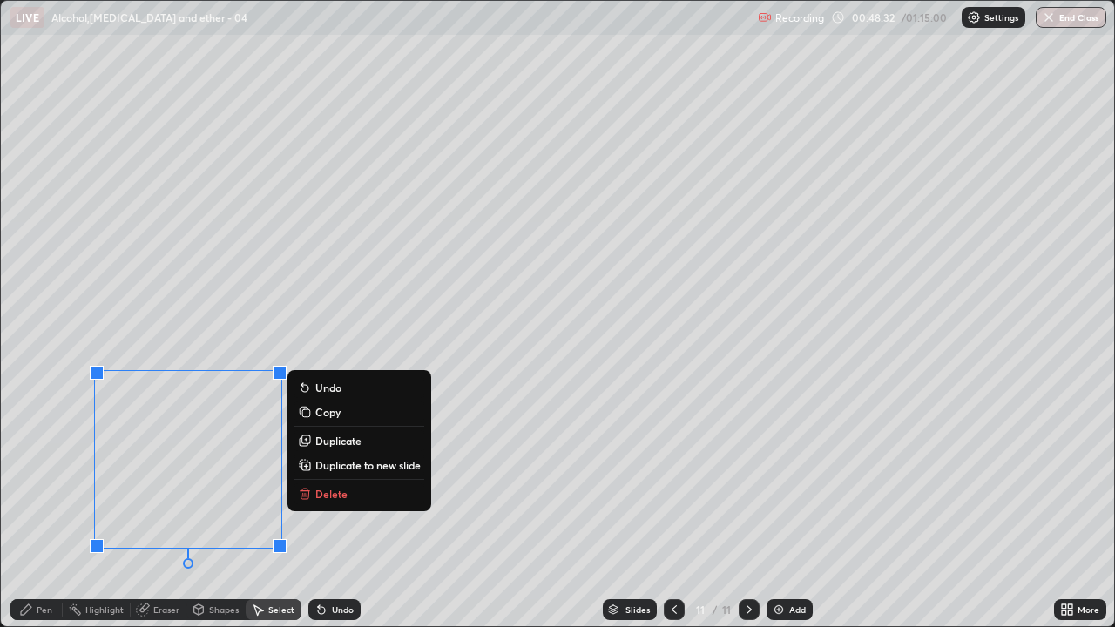
click at [318, 489] on p "Delete" at bounding box center [331, 494] width 32 height 14
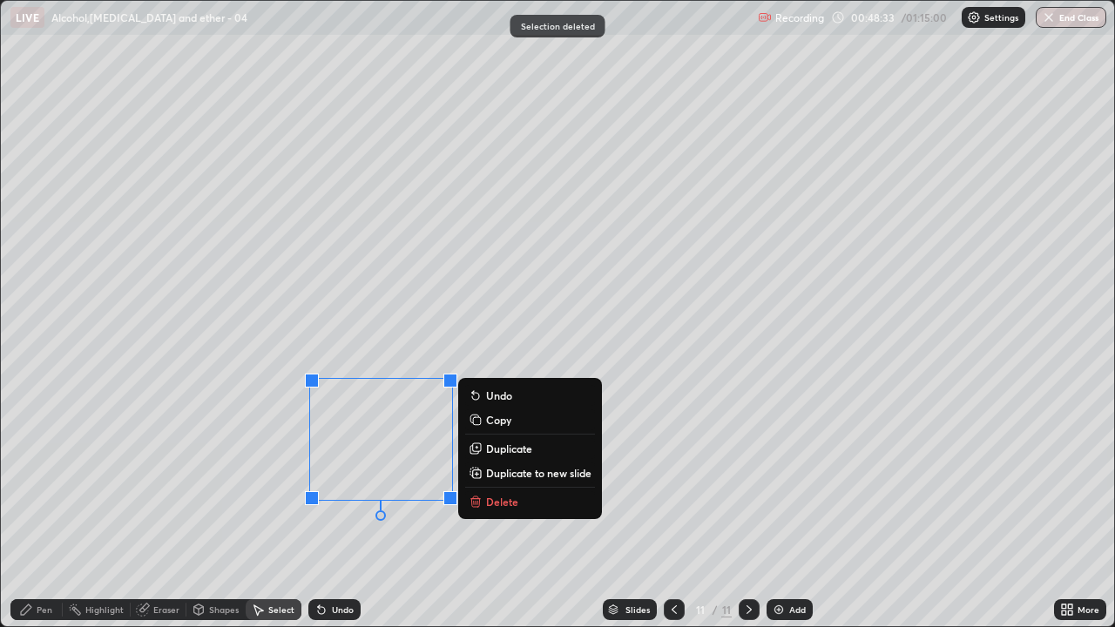
click at [489, 504] on p "Delete" at bounding box center [502, 502] width 32 height 14
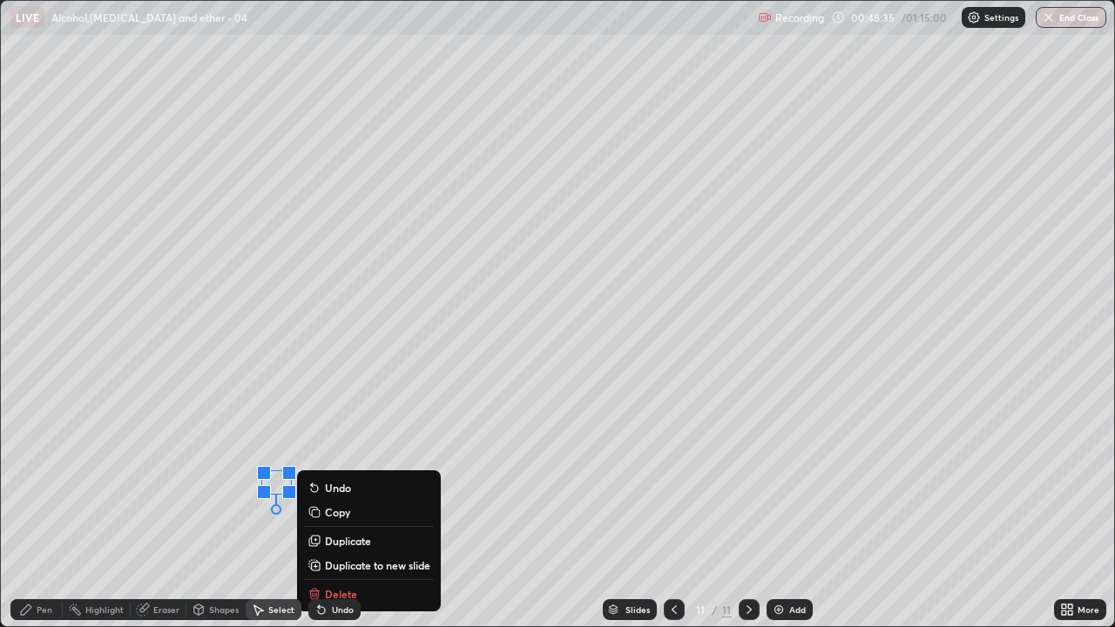
click at [339, 514] on p "Delete" at bounding box center [341, 594] width 32 height 14
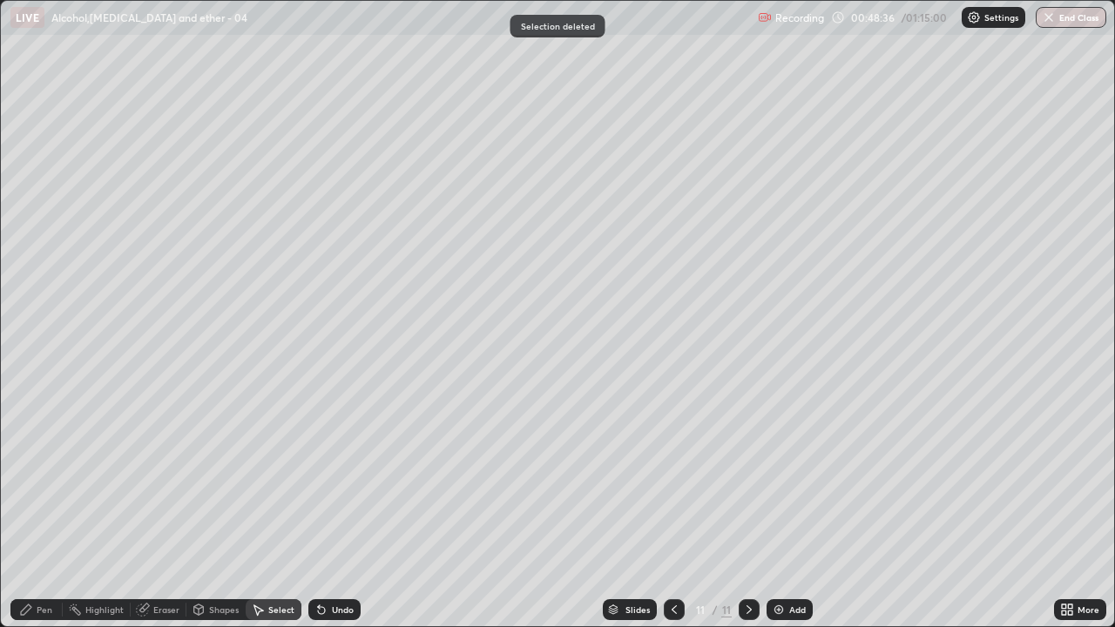
click at [44, 514] on div "Pen" at bounding box center [36, 609] width 52 height 21
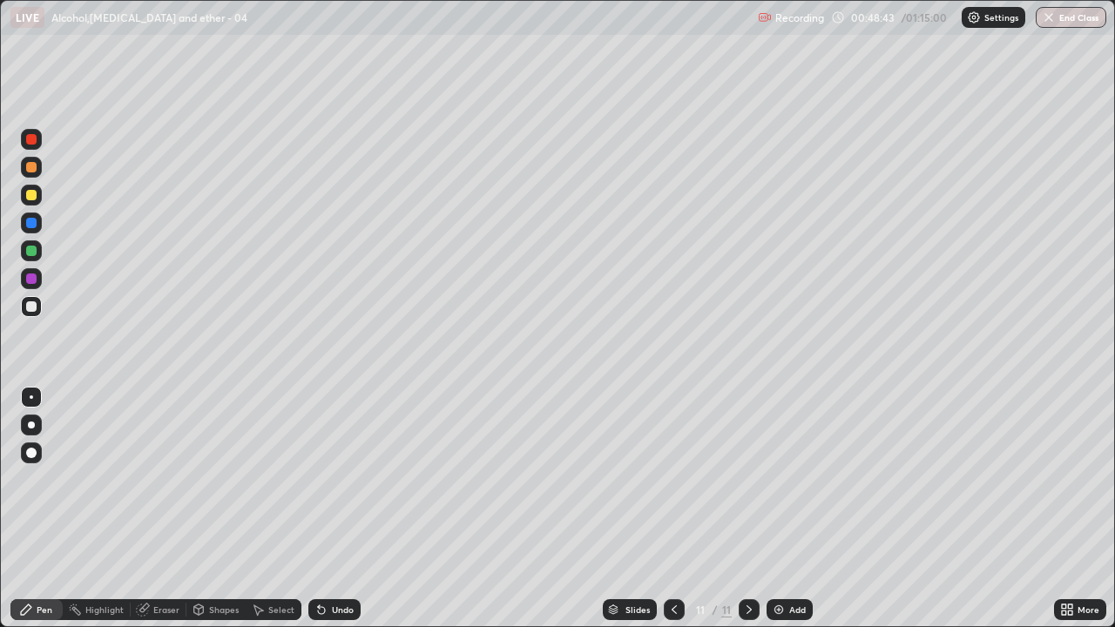
click at [336, 514] on div "Undo" at bounding box center [343, 610] width 22 height 9
click at [335, 514] on div "Undo" at bounding box center [343, 610] width 22 height 9
click at [340, 514] on div "Undo" at bounding box center [343, 610] width 22 height 9
click at [785, 514] on div "Add" at bounding box center [790, 609] width 46 height 21
click at [671, 514] on icon at bounding box center [674, 610] width 14 height 14
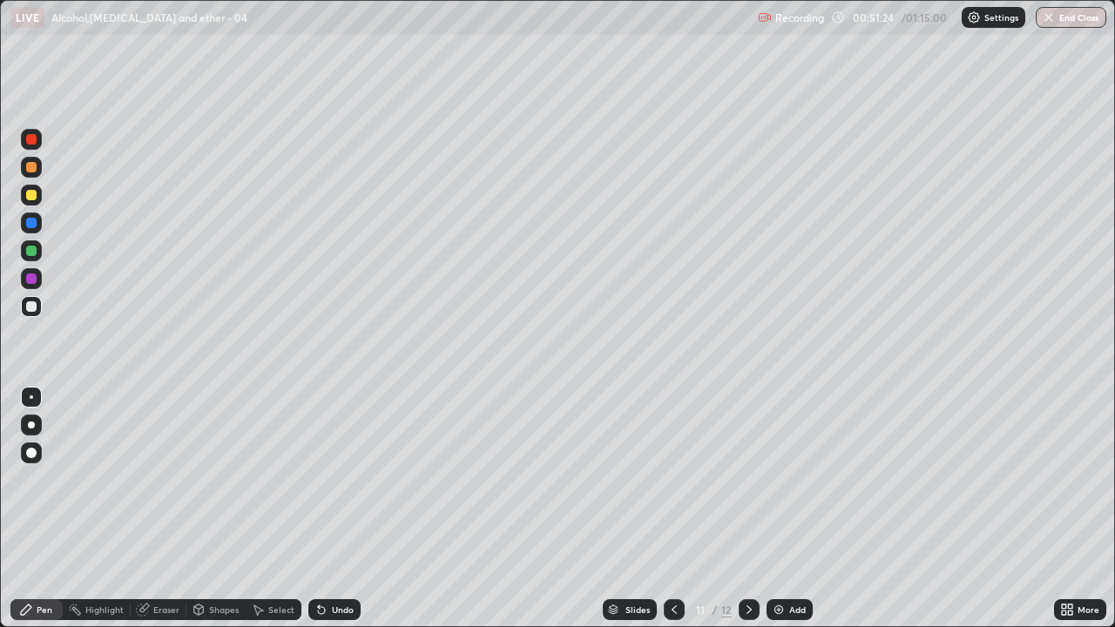
click at [271, 514] on div "Select" at bounding box center [274, 609] width 56 height 21
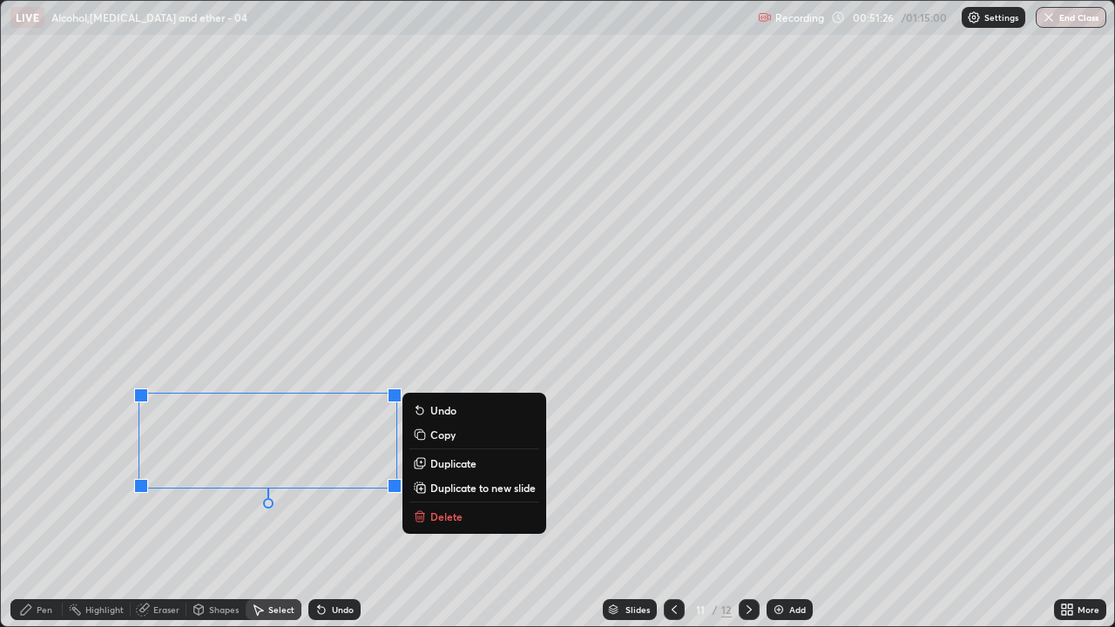
click at [428, 509] on button "Delete" at bounding box center [475, 516] width 130 height 21
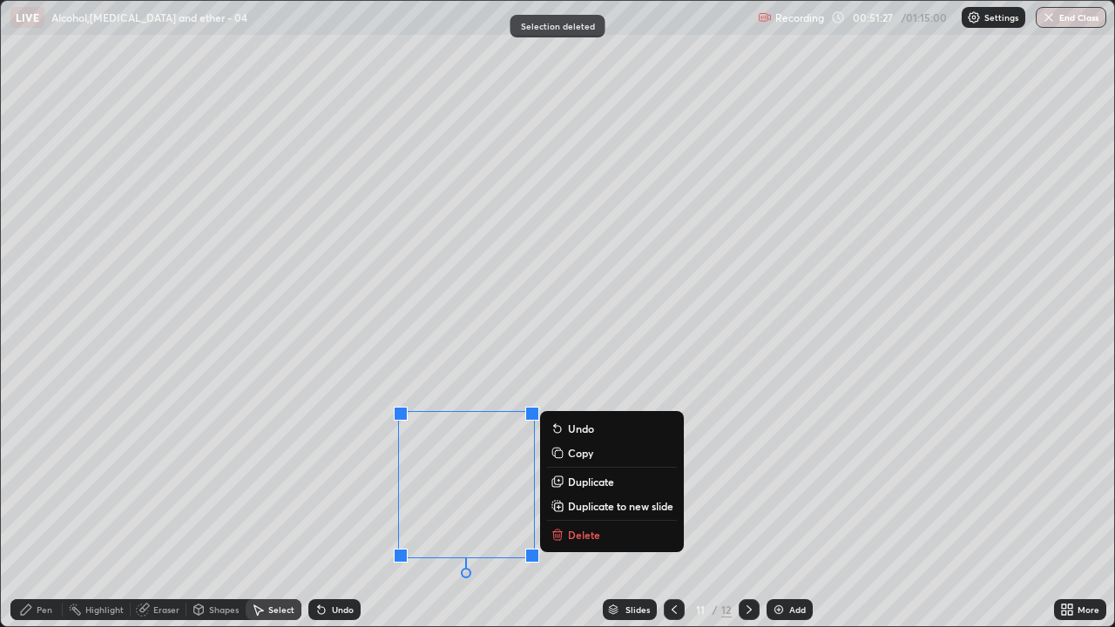
click at [568, 514] on p "Delete" at bounding box center [584, 535] width 32 height 14
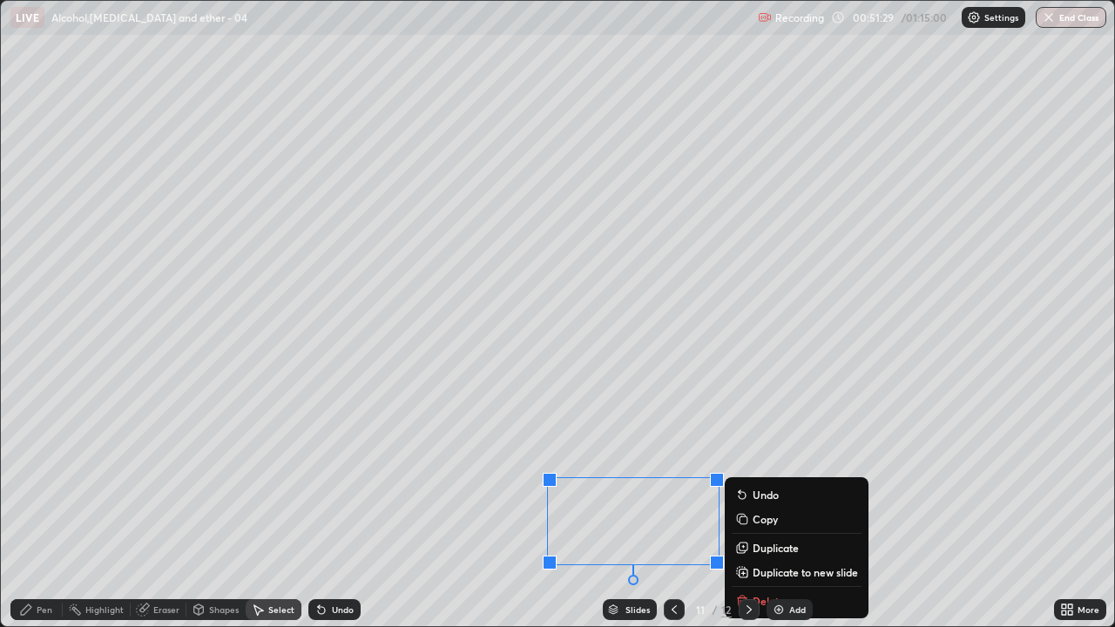
click at [767, 514] on button "Duplicate to new slide" at bounding box center [797, 572] width 130 height 21
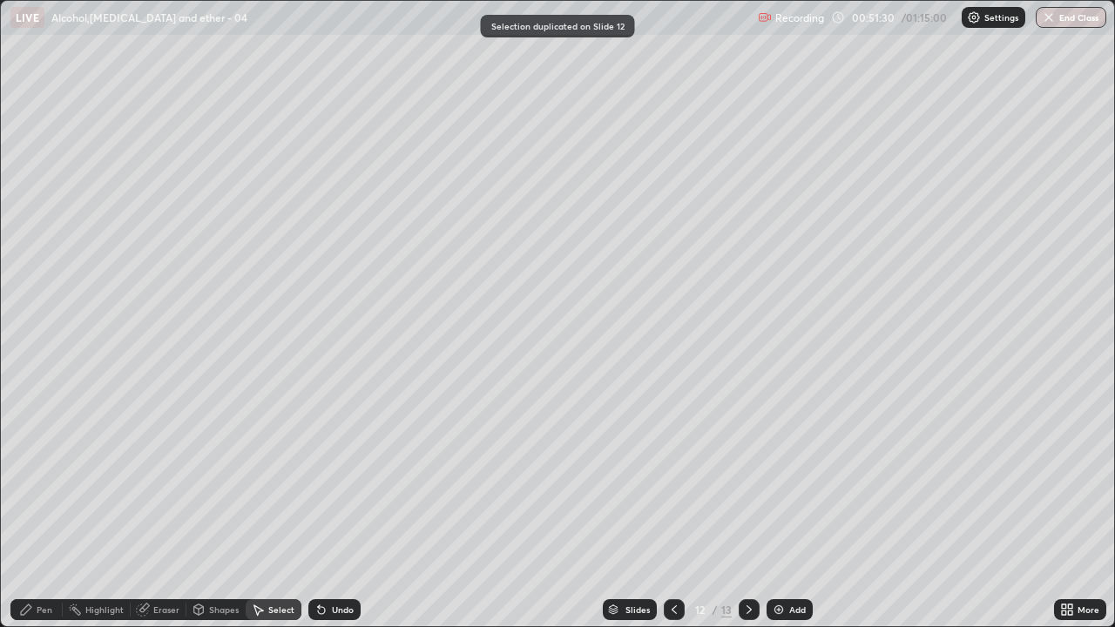
click at [667, 514] on icon at bounding box center [674, 610] width 14 height 14
click at [164, 514] on div "Eraser" at bounding box center [159, 609] width 56 height 21
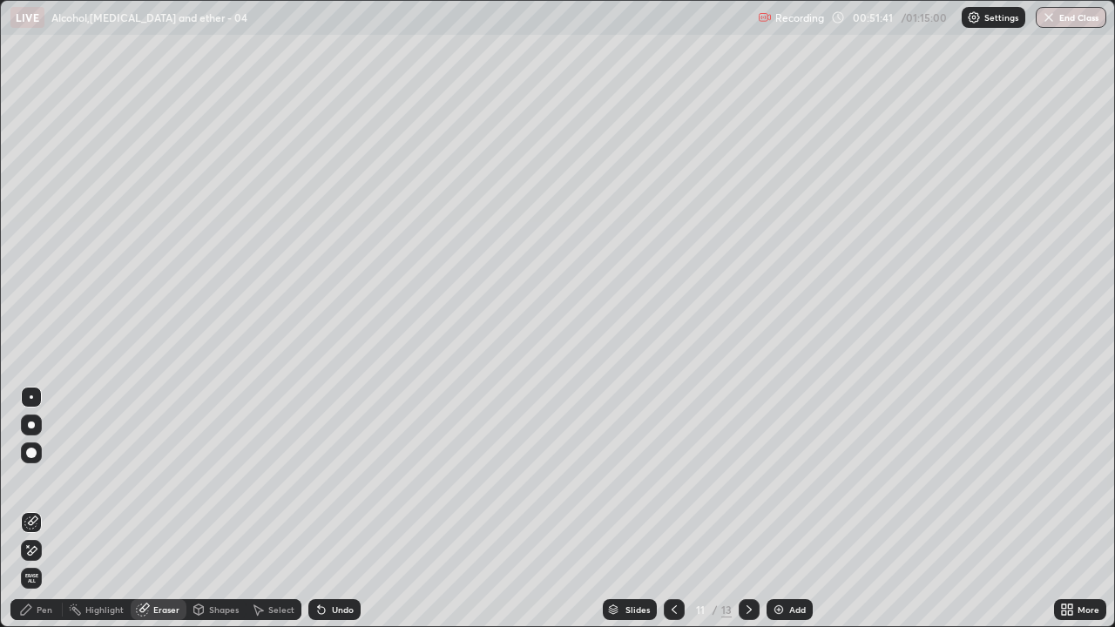
click at [40, 514] on div "Pen" at bounding box center [36, 609] width 52 height 21
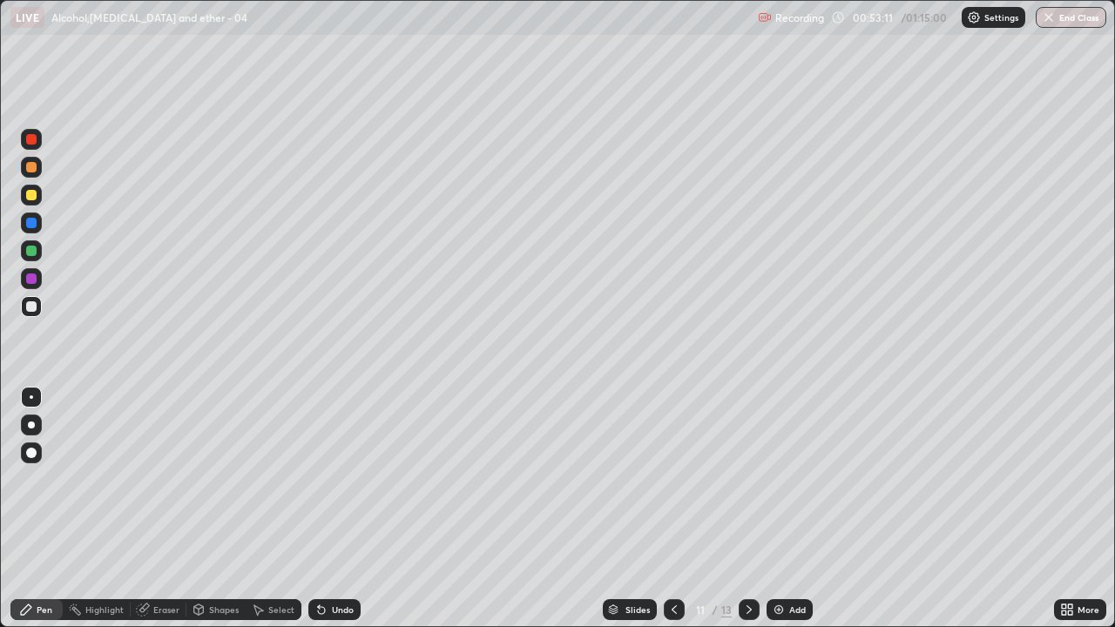
click at [748, 514] on icon at bounding box center [749, 610] width 14 height 14
click at [155, 514] on div "Eraser" at bounding box center [159, 609] width 56 height 21
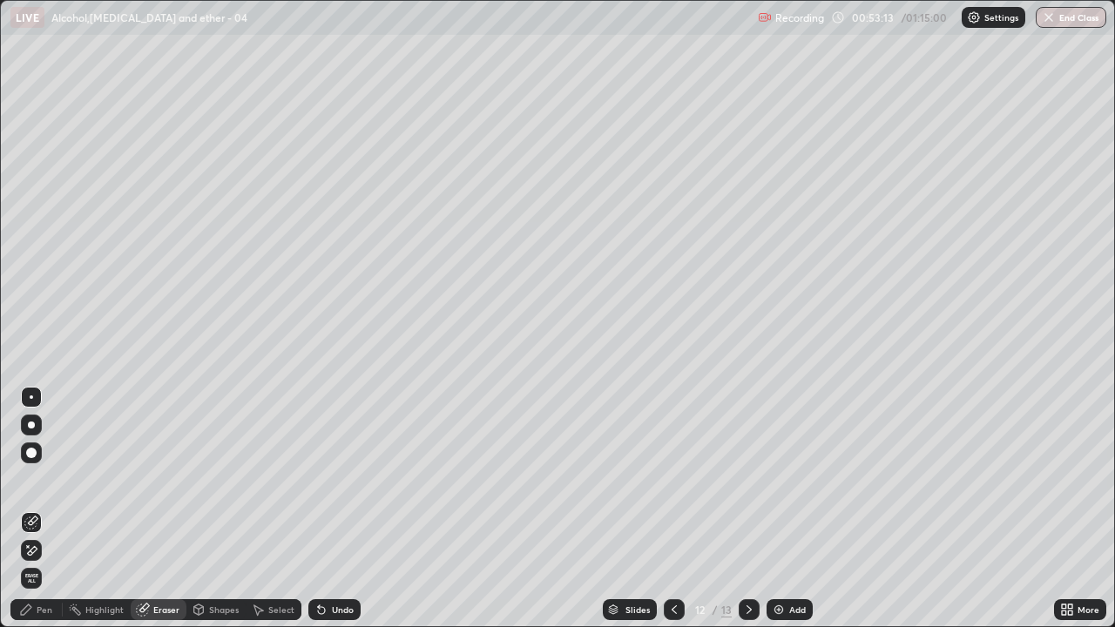
click at [30, 514] on span "Erase all" at bounding box center [31, 578] width 19 height 10
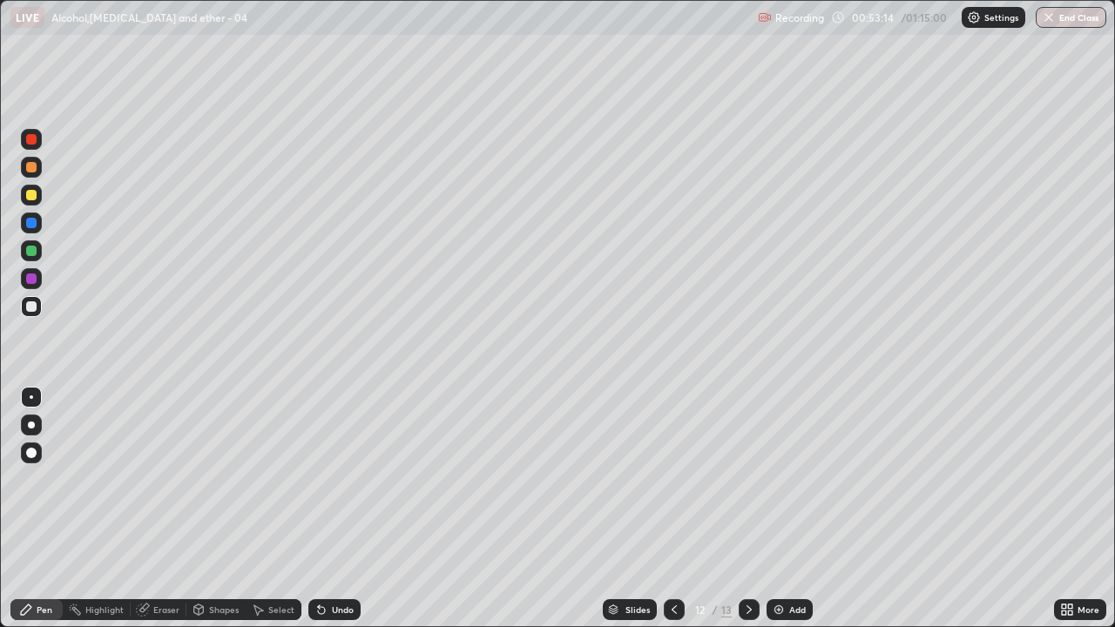
click at [38, 514] on div "Pen" at bounding box center [36, 609] width 52 height 21
click at [335, 514] on div "Undo" at bounding box center [343, 610] width 22 height 9
click at [266, 514] on div "Select" at bounding box center [274, 609] width 56 height 21
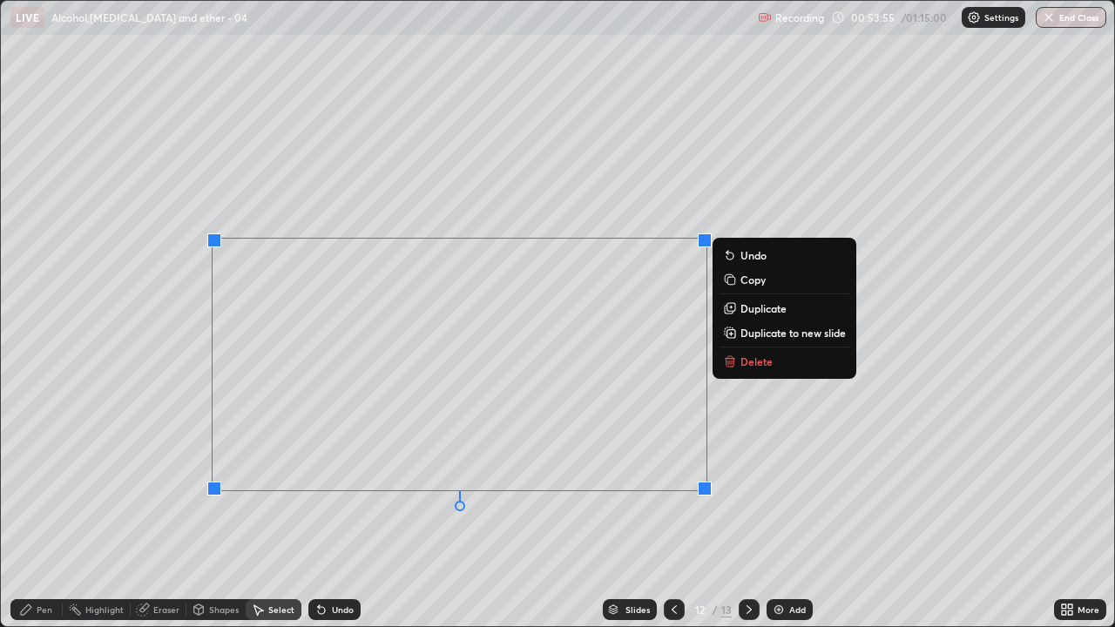
click at [37, 514] on div "Pen" at bounding box center [45, 610] width 16 height 9
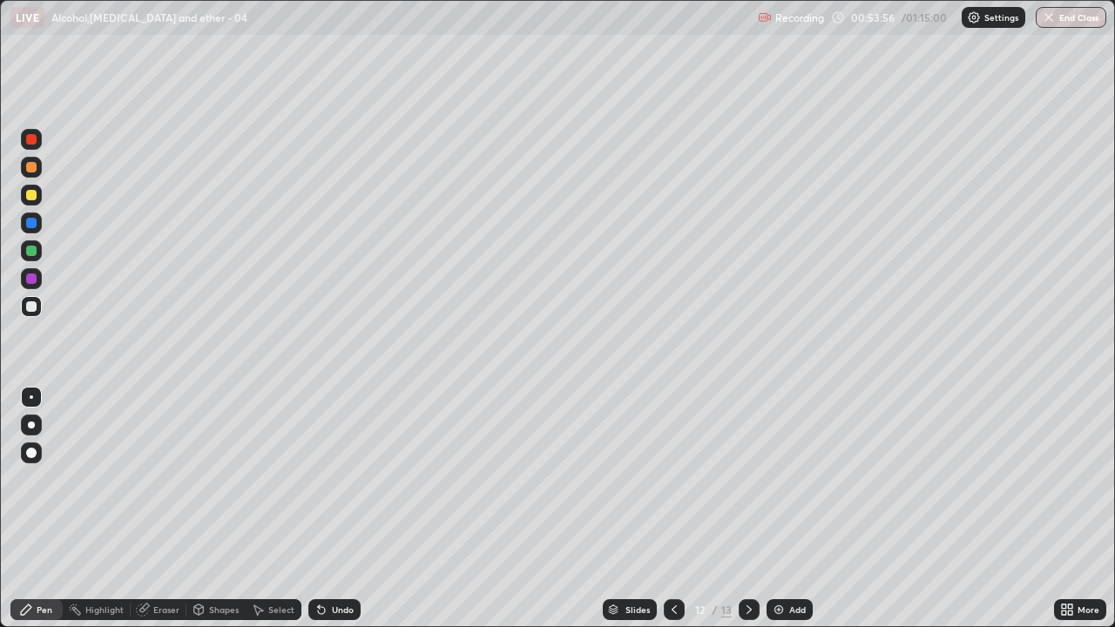
click at [38, 169] on div at bounding box center [31, 167] width 21 height 21
click at [34, 308] on div at bounding box center [31, 306] width 10 height 10
click at [32, 252] on div at bounding box center [31, 251] width 10 height 10
click at [28, 200] on div at bounding box center [31, 195] width 10 height 10
click at [29, 304] on div at bounding box center [31, 306] width 10 height 10
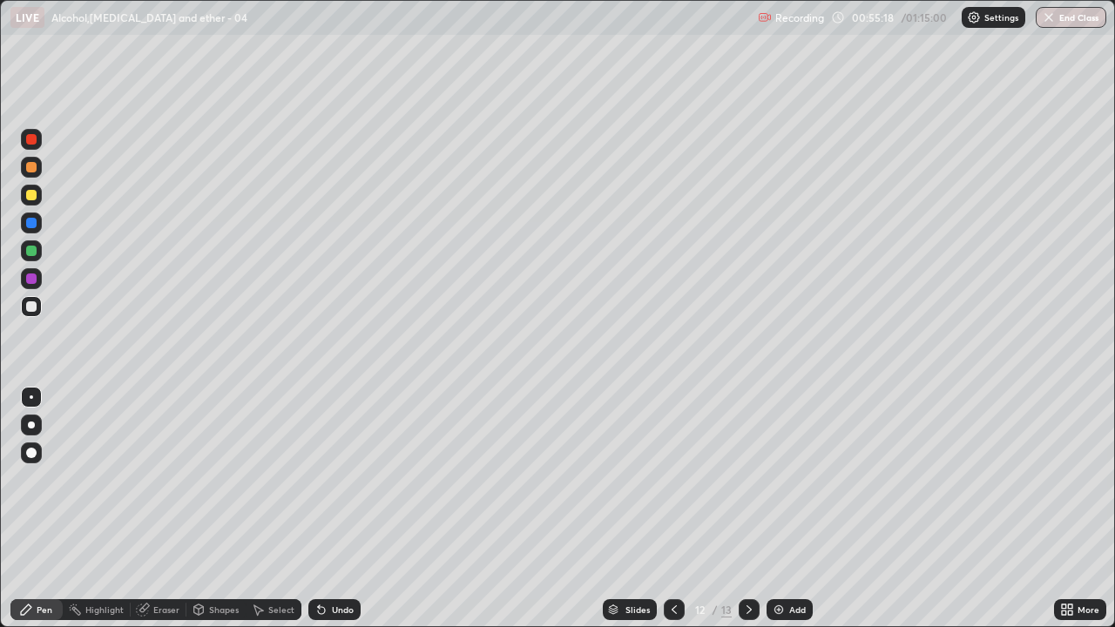
click at [27, 193] on div at bounding box center [31, 195] width 10 height 10
click at [281, 514] on div "Select" at bounding box center [281, 610] width 26 height 9
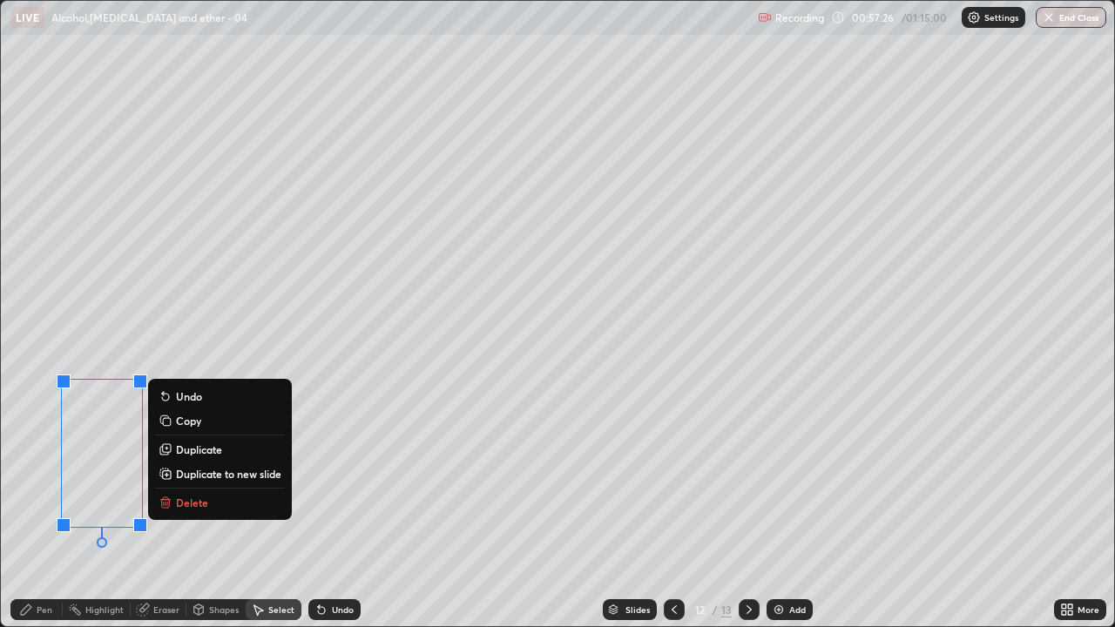
click at [193, 501] on p "Delete" at bounding box center [192, 503] width 32 height 14
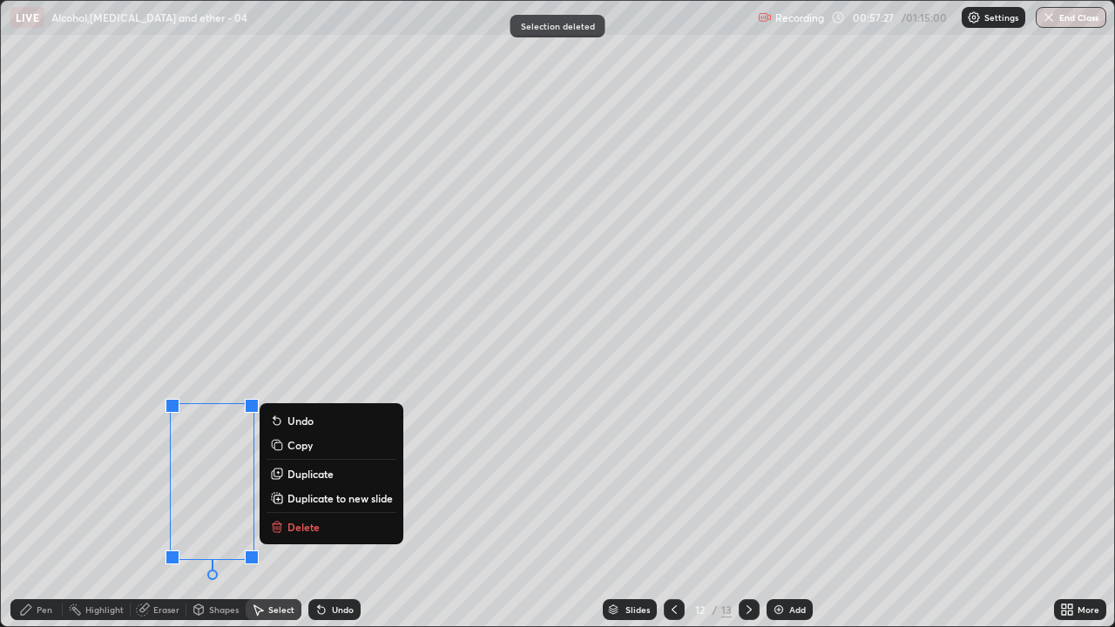
click at [293, 514] on p "Delete" at bounding box center [304, 527] width 32 height 14
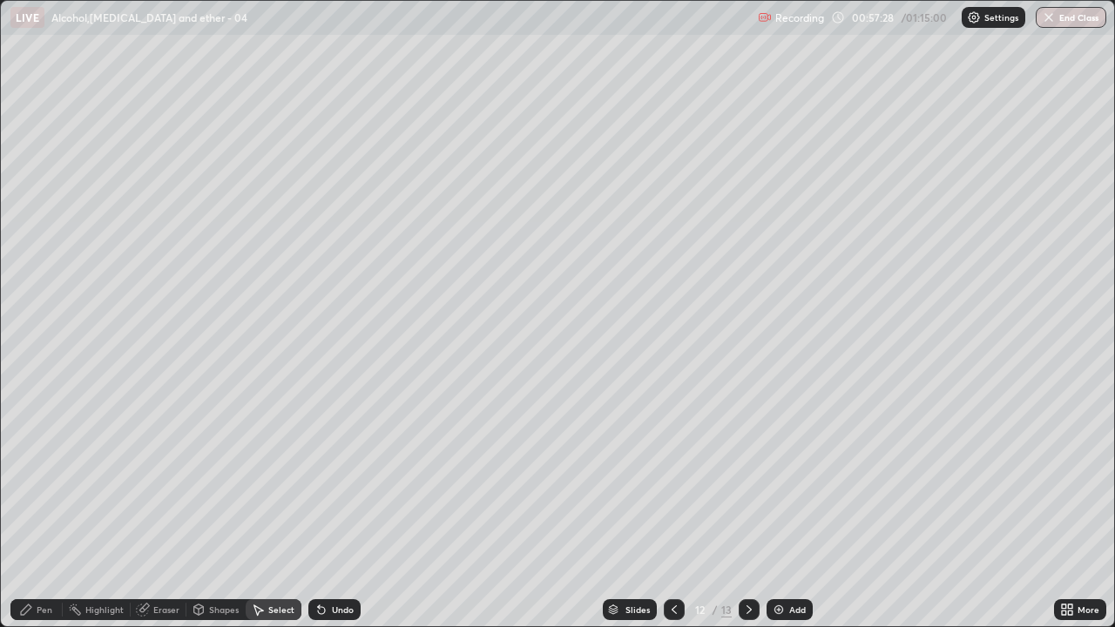
click at [40, 514] on div "Pen" at bounding box center [45, 610] width 16 height 9
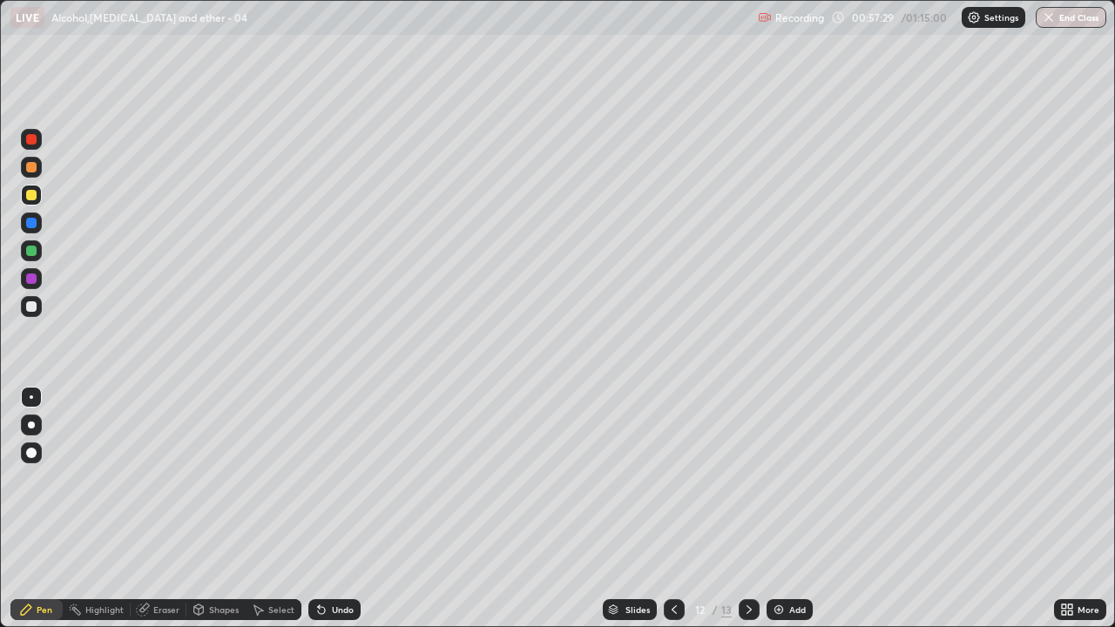
click at [34, 310] on div at bounding box center [31, 306] width 10 height 10
click at [272, 514] on div "Select" at bounding box center [281, 610] width 26 height 9
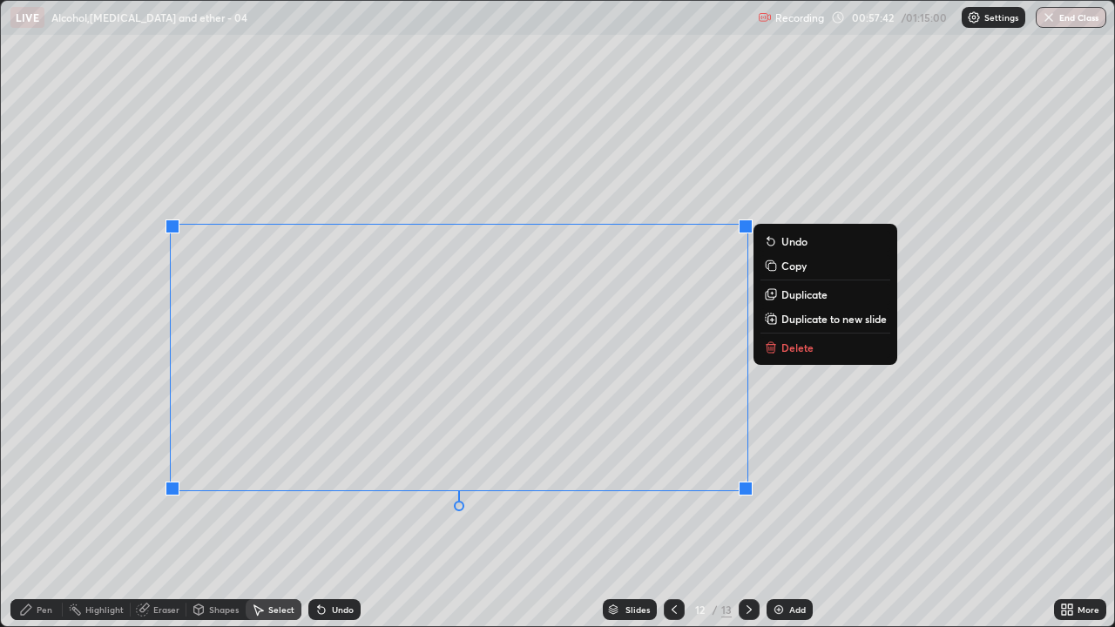
click at [795, 349] on p "Delete" at bounding box center [798, 348] width 32 height 14
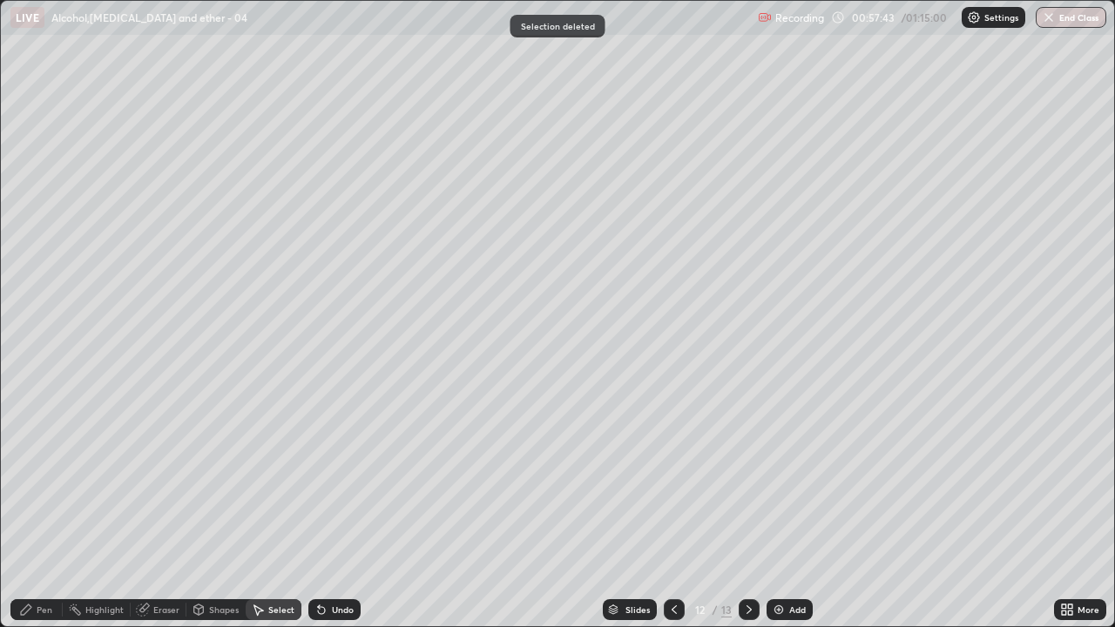
click at [33, 514] on div "Pen" at bounding box center [36, 609] width 52 height 21
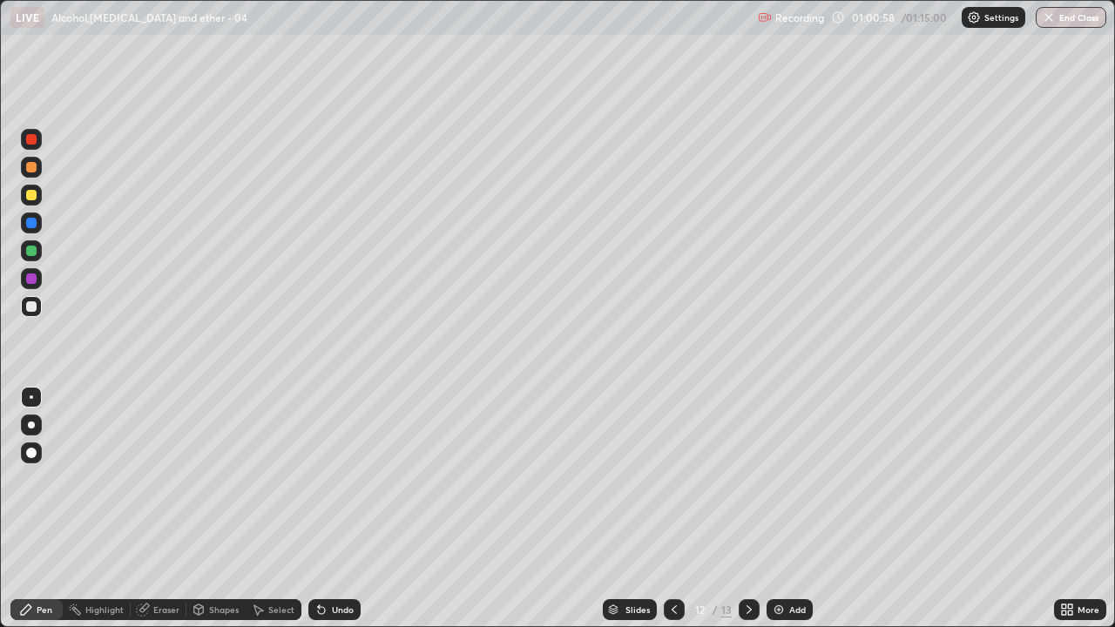
click at [745, 514] on icon at bounding box center [749, 610] width 14 height 14
click at [165, 514] on div "Eraser" at bounding box center [166, 610] width 26 height 9
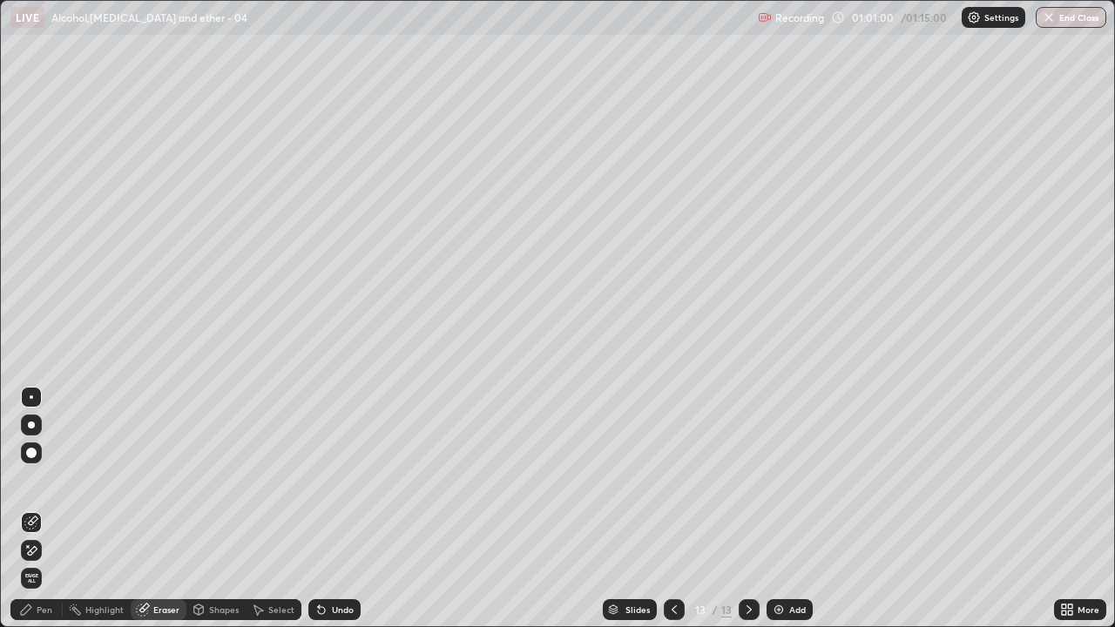
click at [37, 514] on span "Erase all" at bounding box center [31, 578] width 19 height 10
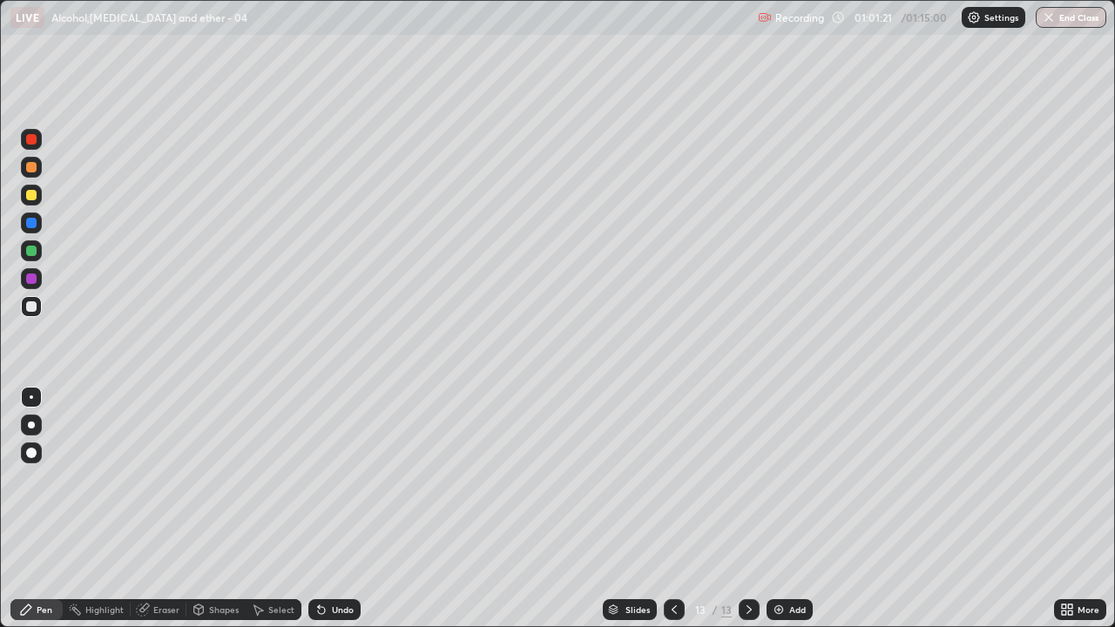
click at [331, 514] on div "Undo" at bounding box center [334, 609] width 52 height 21
click at [332, 514] on div "Undo" at bounding box center [334, 609] width 52 height 21
click at [154, 514] on div "Eraser" at bounding box center [159, 609] width 56 height 21
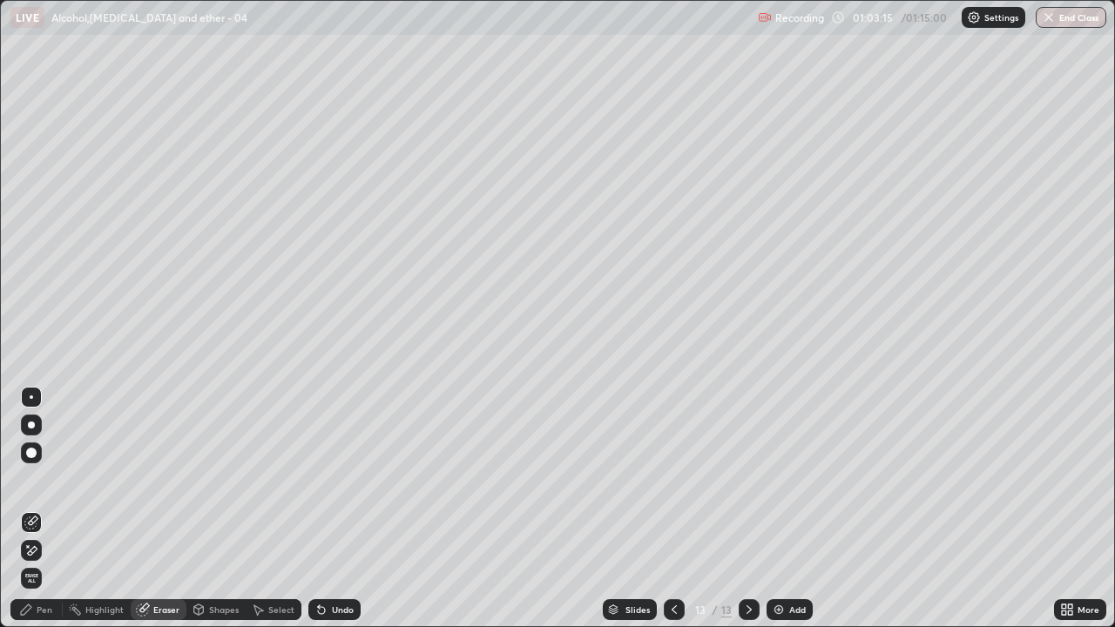
click at [41, 514] on div "Pen" at bounding box center [45, 610] width 16 height 9
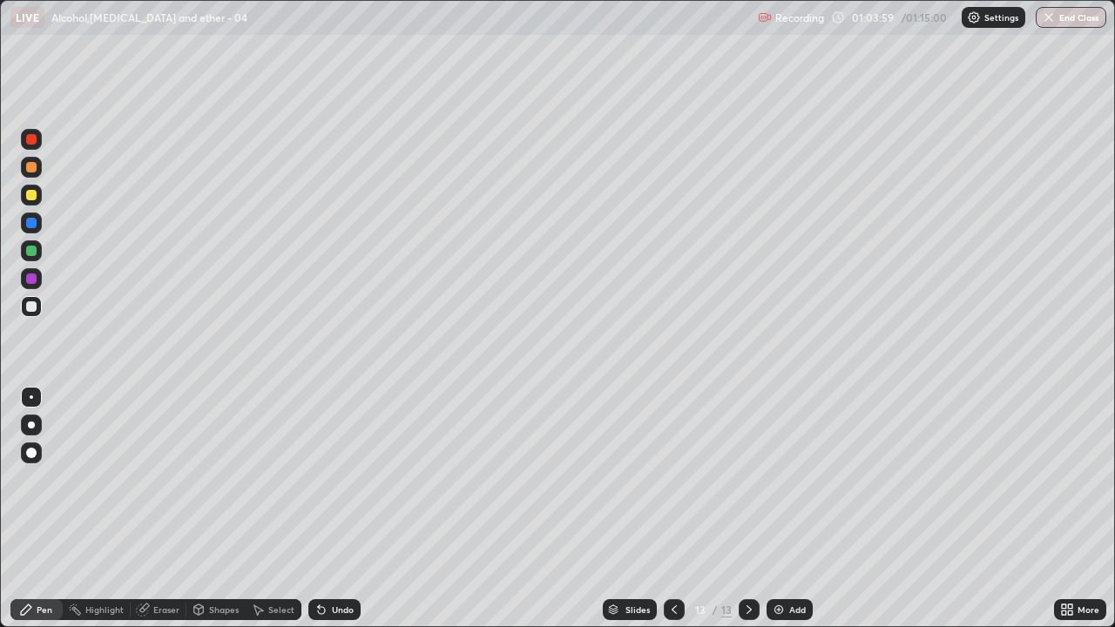
click at [268, 514] on div "Select" at bounding box center [281, 610] width 26 height 9
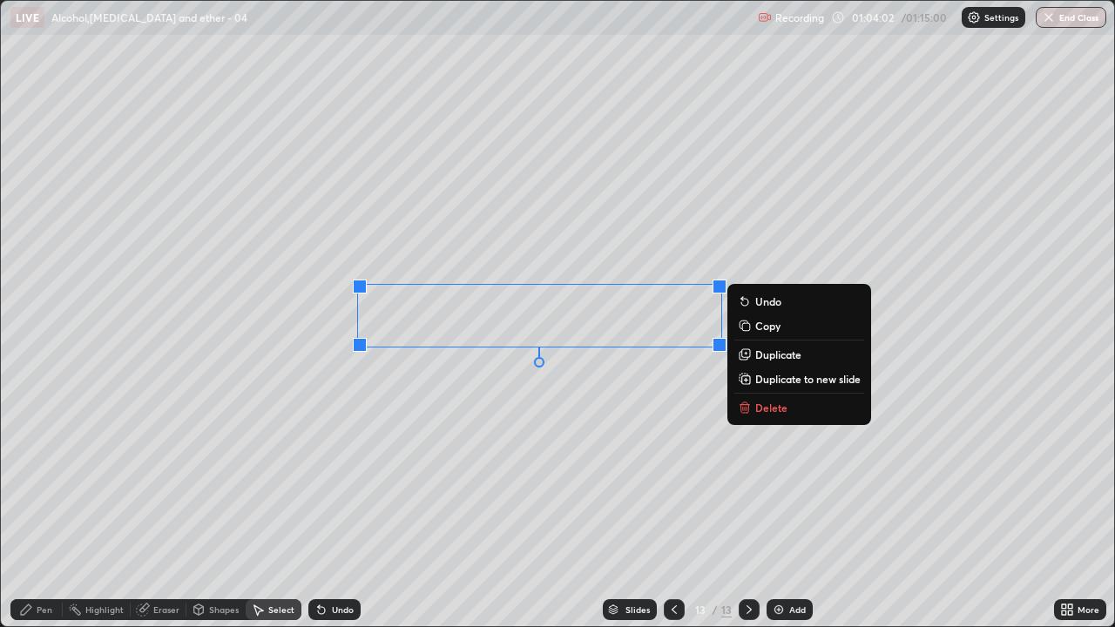
click at [513, 448] on div "0 ° Undo Copy Duplicate Duplicate to new slide Delete" at bounding box center [558, 314] width 1114 height 626
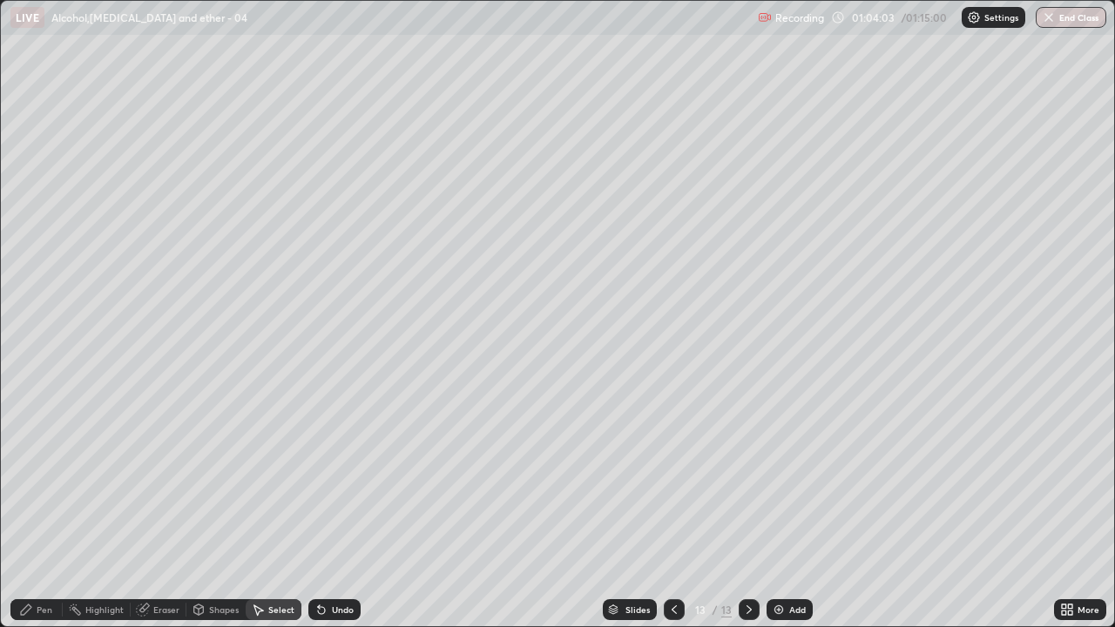
click at [33, 514] on div "Pen" at bounding box center [36, 609] width 52 height 21
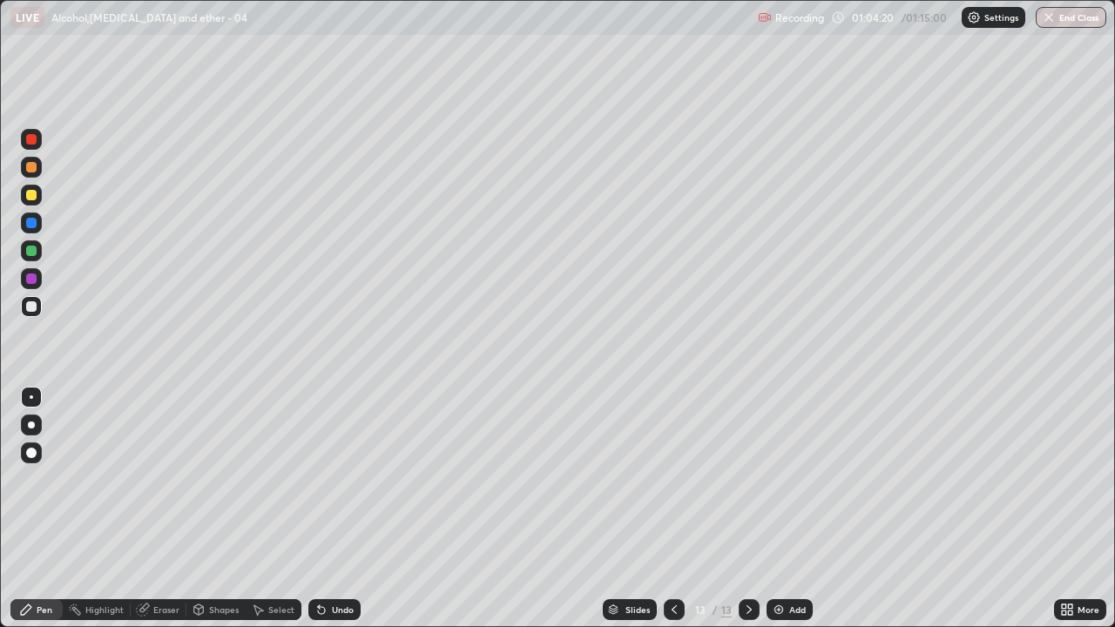
click at [330, 514] on div "Undo" at bounding box center [334, 609] width 52 height 21
click at [335, 514] on div "Undo" at bounding box center [334, 609] width 52 height 21
click at [1072, 514] on icon at bounding box center [1070, 607] width 4 height 4
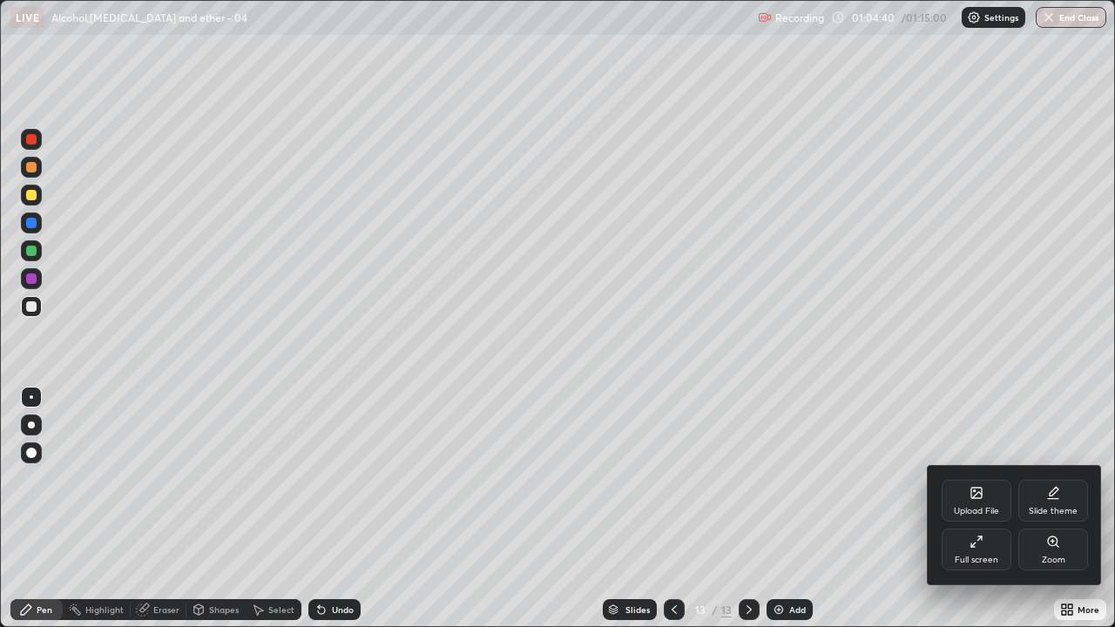
click at [987, 514] on div "Full screen" at bounding box center [977, 560] width 44 height 9
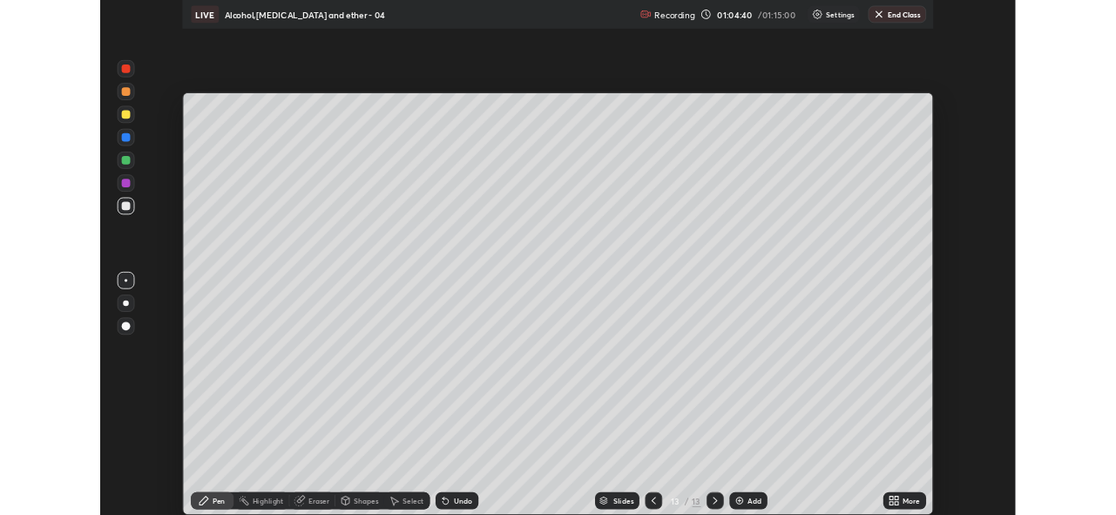
scroll to position [515, 1116]
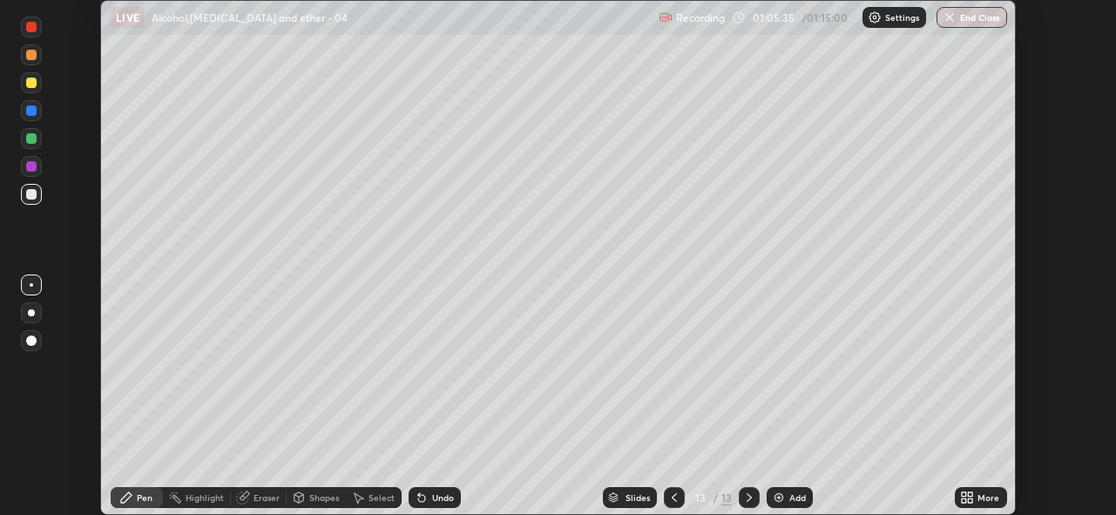
scroll to position [515, 1116]
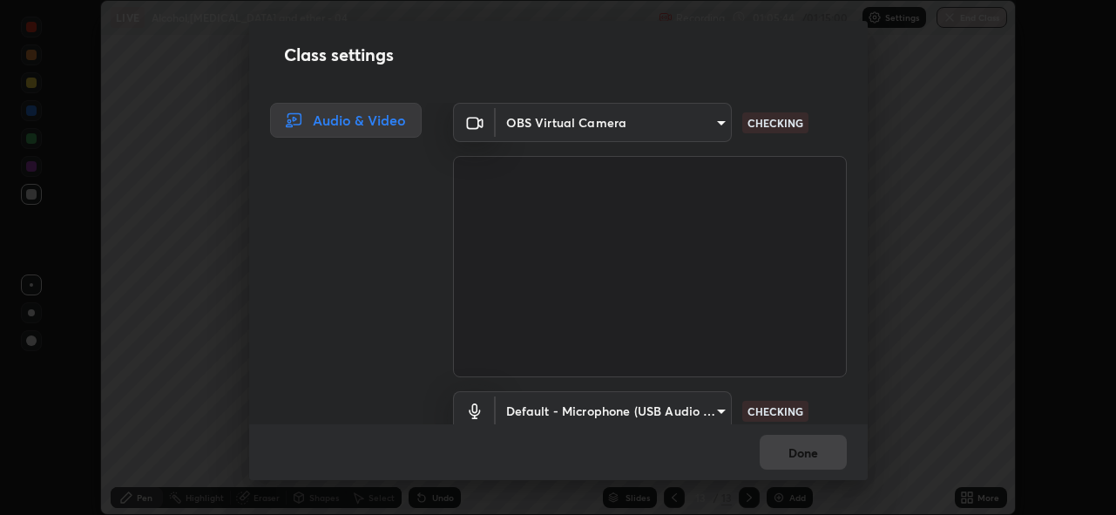
click at [712, 399] on body "Erase all LIVE Alcohol,[MEDICAL_DATA] and ether - 04 Recording 01:05:44 / 01:15…" at bounding box center [558, 257] width 1116 height 515
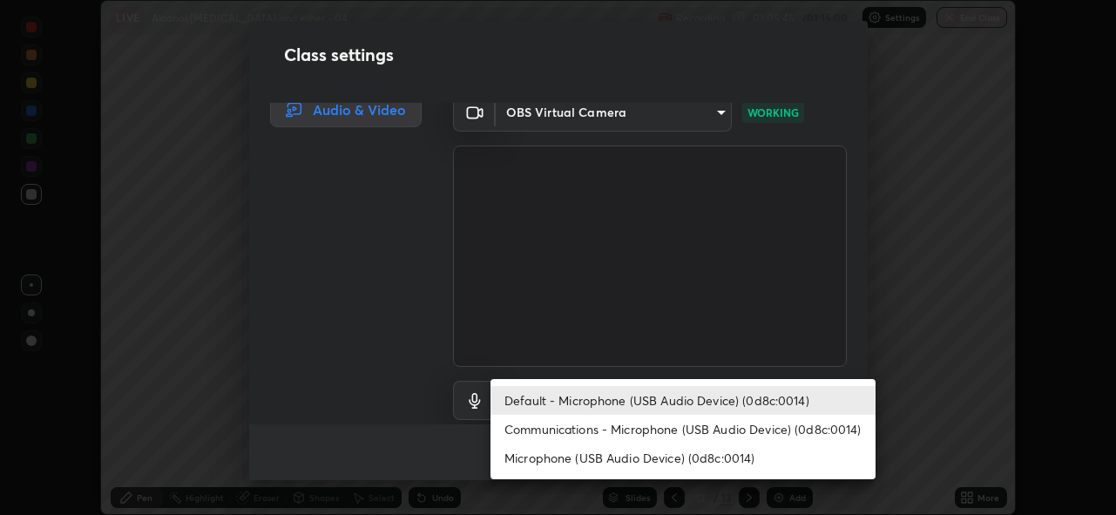
click at [701, 424] on li "Communications - Microphone (USB Audio Device) (0d8c:0014)" at bounding box center [683, 429] width 385 height 29
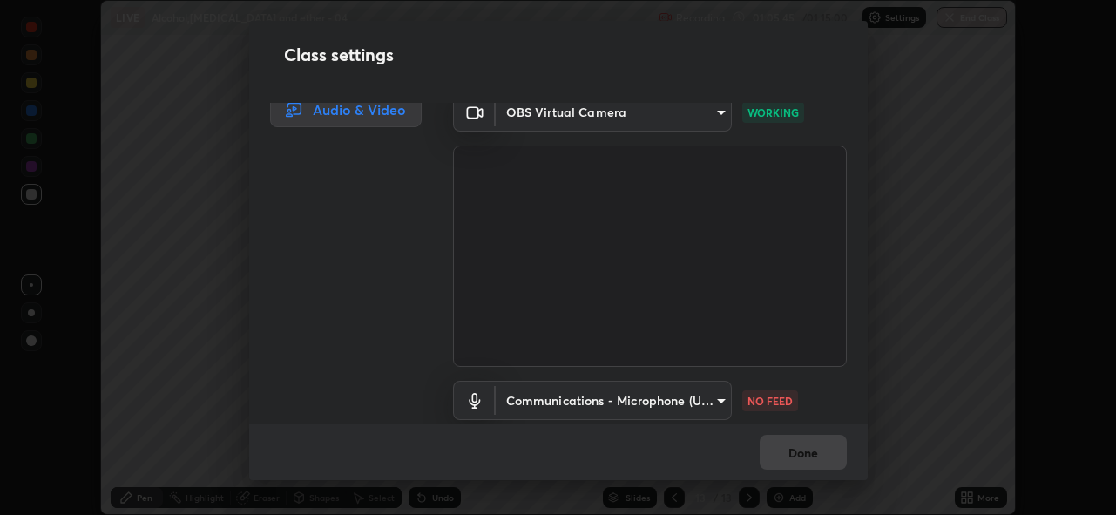
click at [705, 397] on body "Erase all LIVE Alcohol,phenol and ether - 04 Recording 01:05:45 / 01:15:00 Sett…" at bounding box center [558, 257] width 1116 height 515
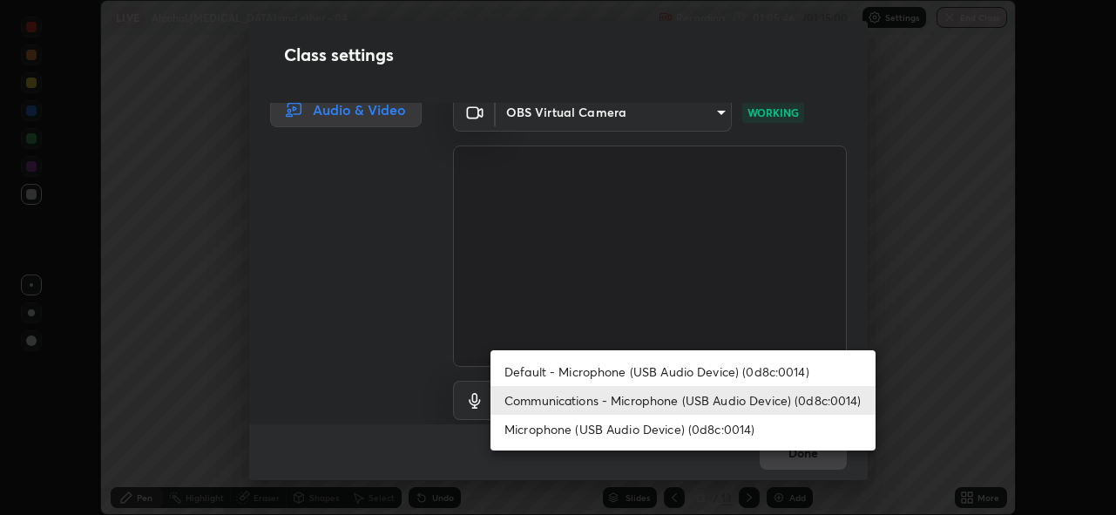
click at [711, 369] on li "Default - Microphone (USB Audio Device) (0d8c:0014)" at bounding box center [683, 371] width 385 height 29
type input "default"
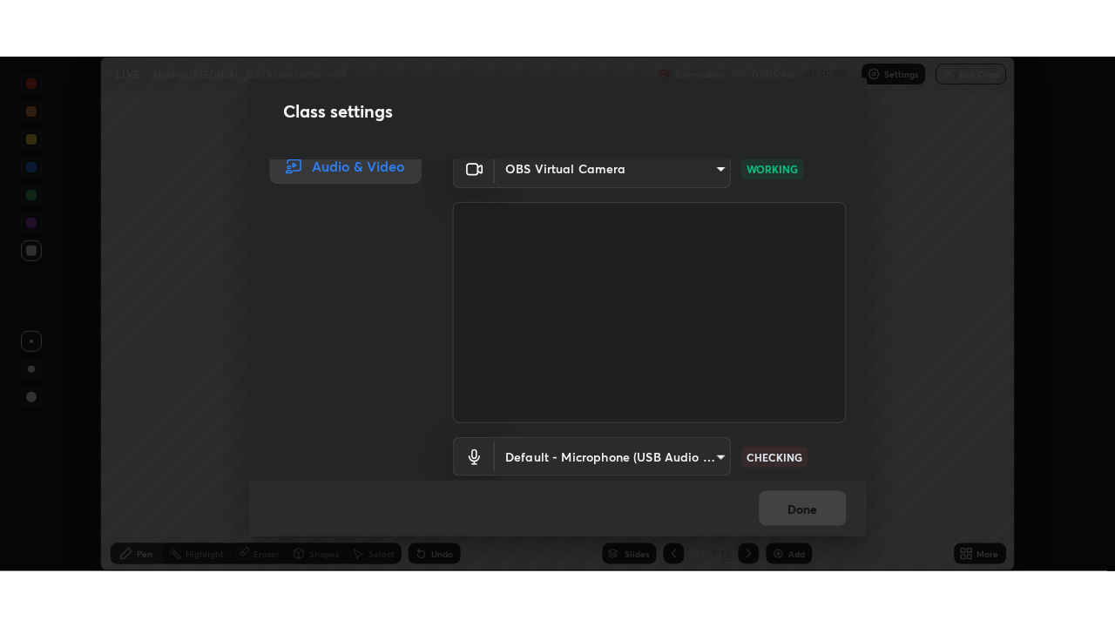
scroll to position [74, 0]
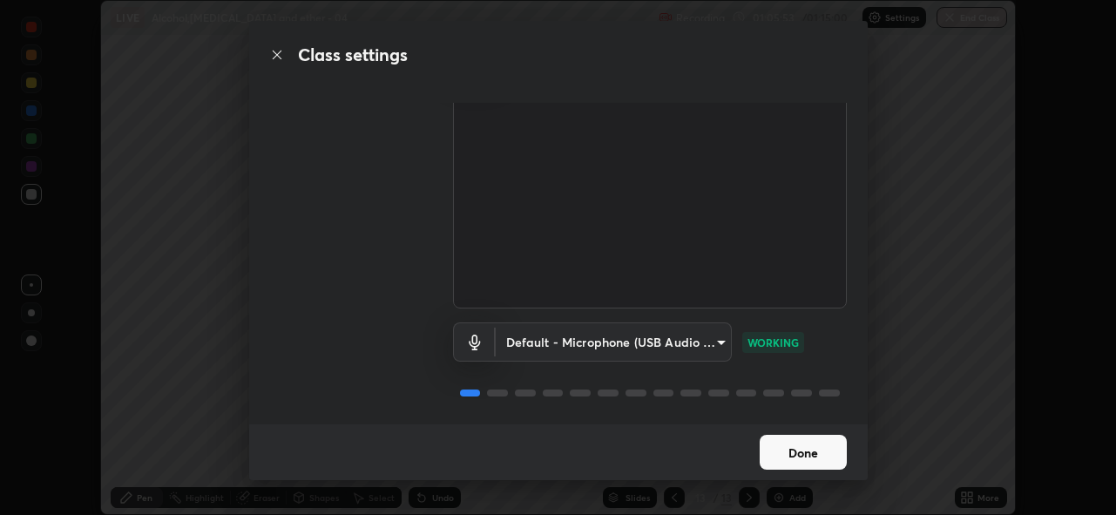
click at [801, 455] on button "Done" at bounding box center [803, 452] width 87 height 35
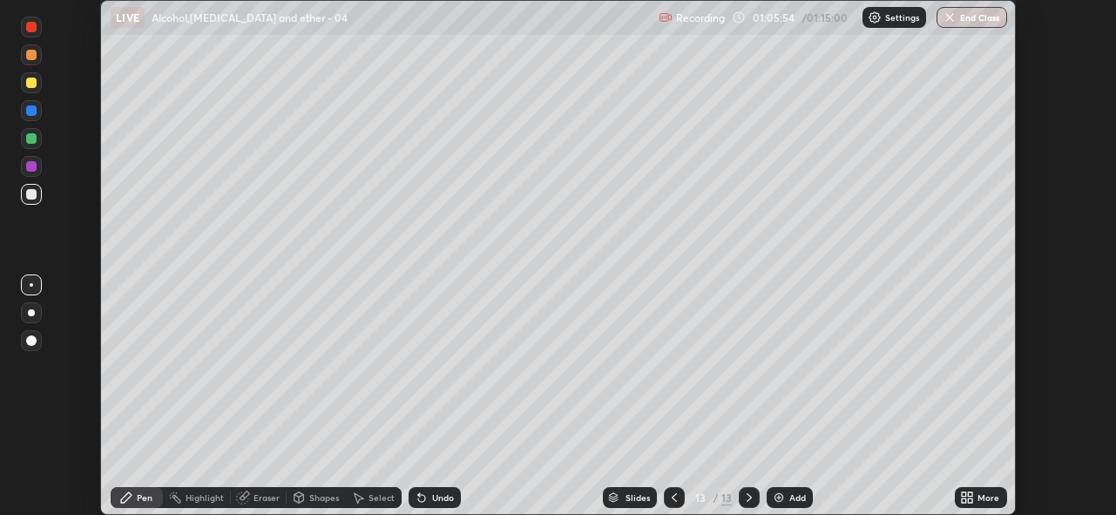
click at [977, 490] on div "More" at bounding box center [981, 497] width 52 height 21
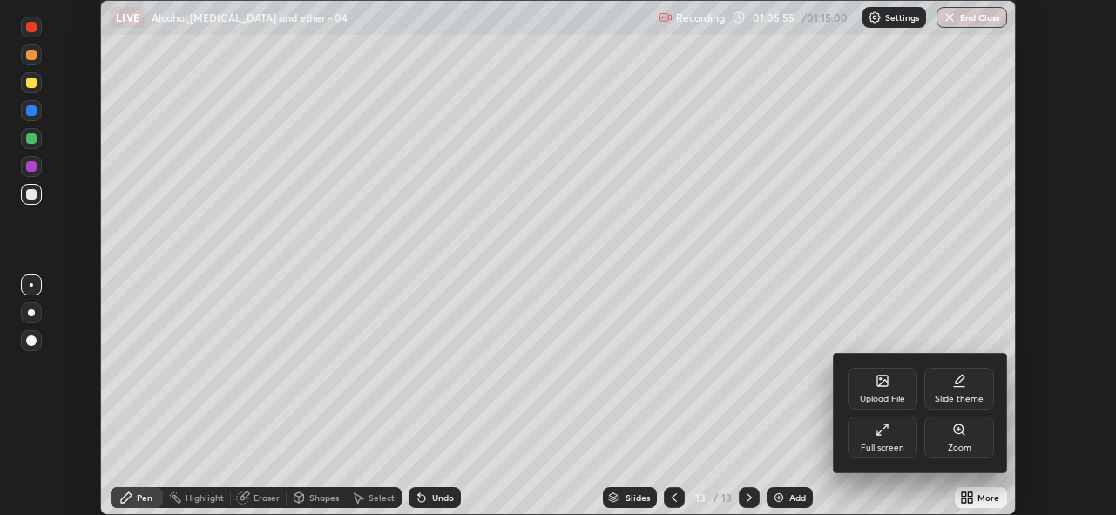
click at [880, 436] on icon at bounding box center [883, 430] width 14 height 14
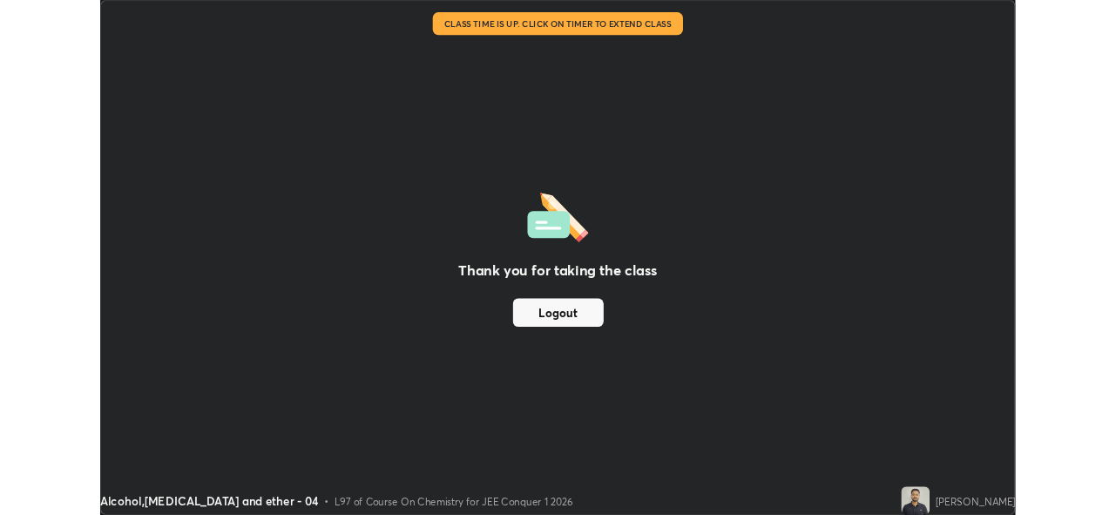
scroll to position [515, 1116]
